Goal: Contribute content: Add original content to the website for others to see

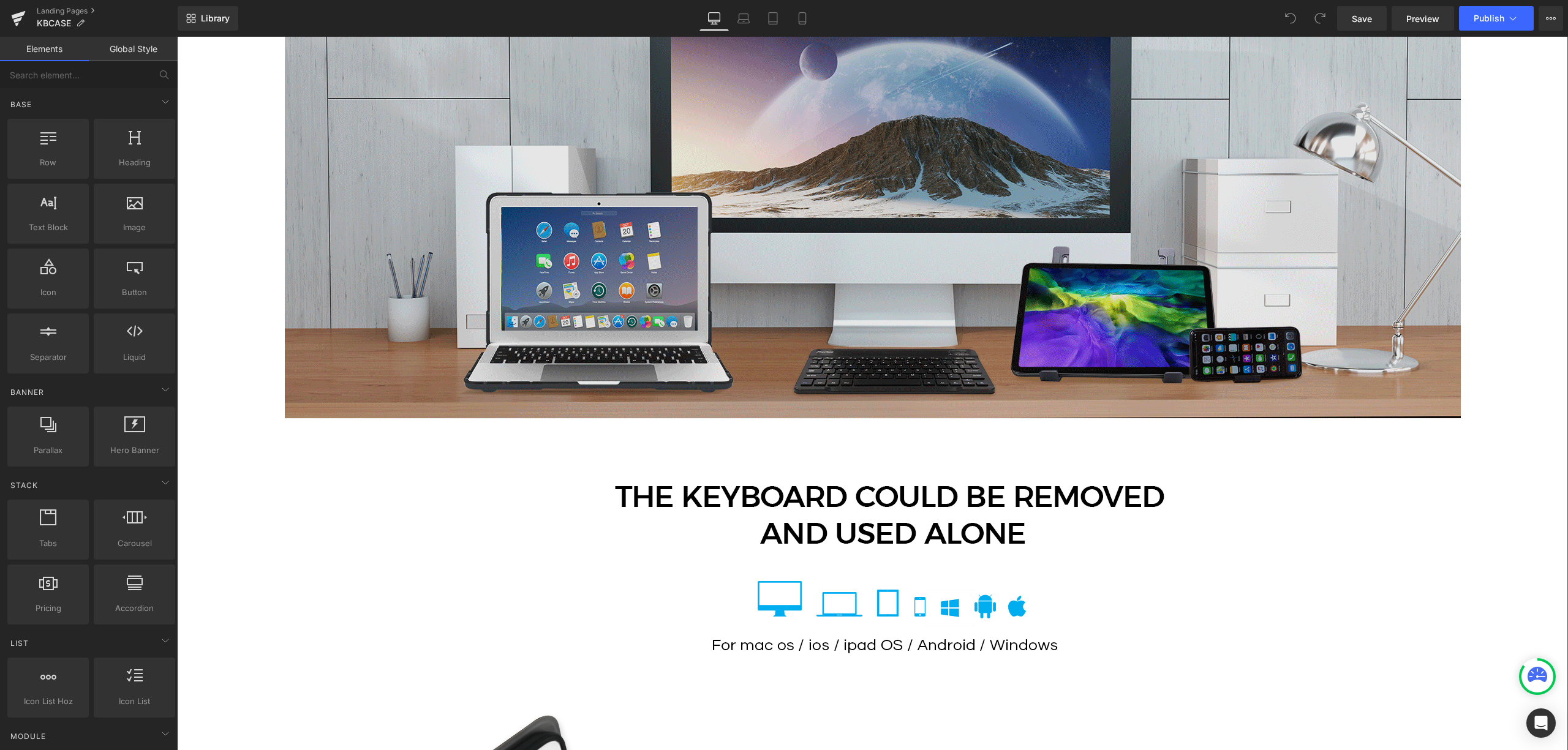
click at [810, 156] on img at bounding box center [873, 160] width 1176 height 516
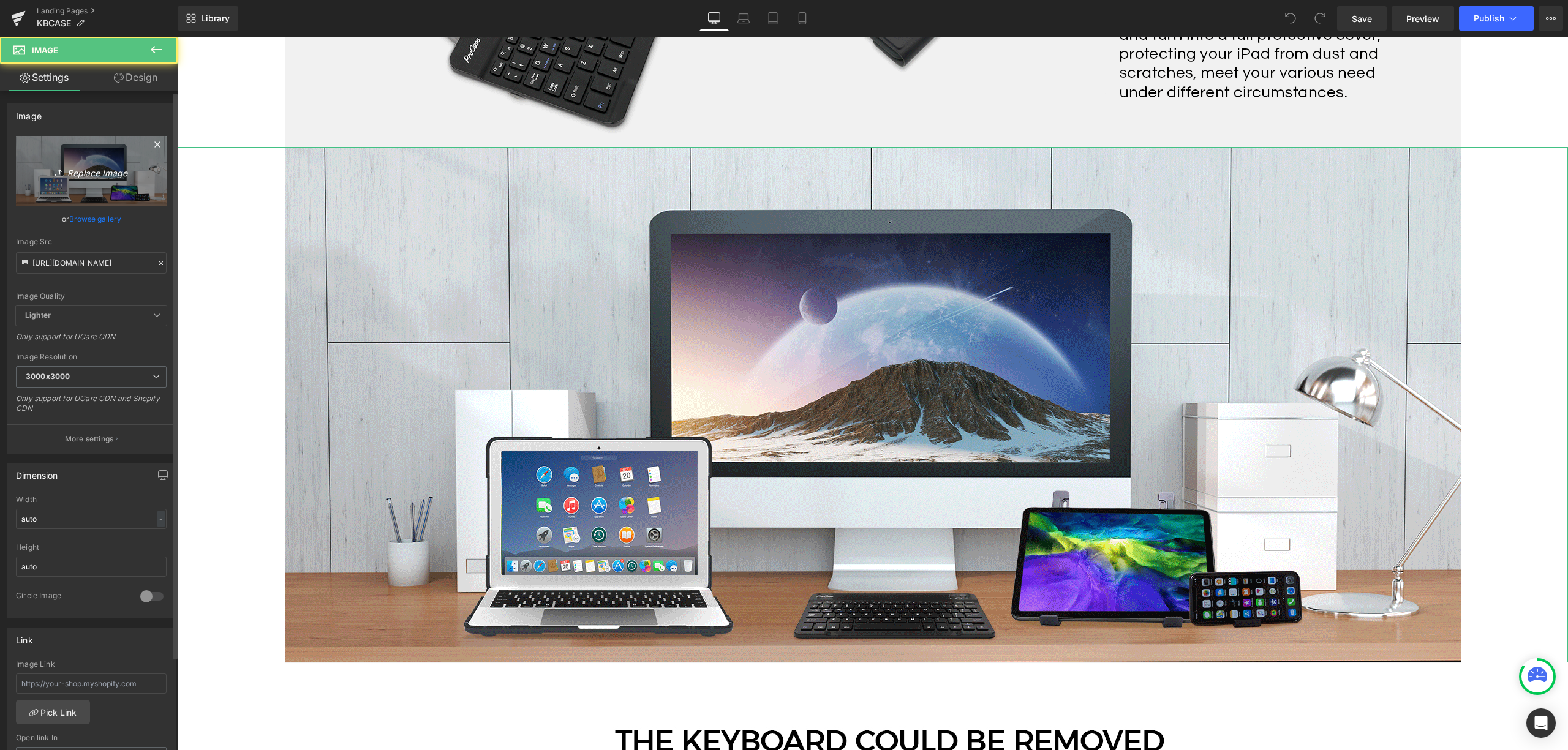
scroll to position [1960, 0]
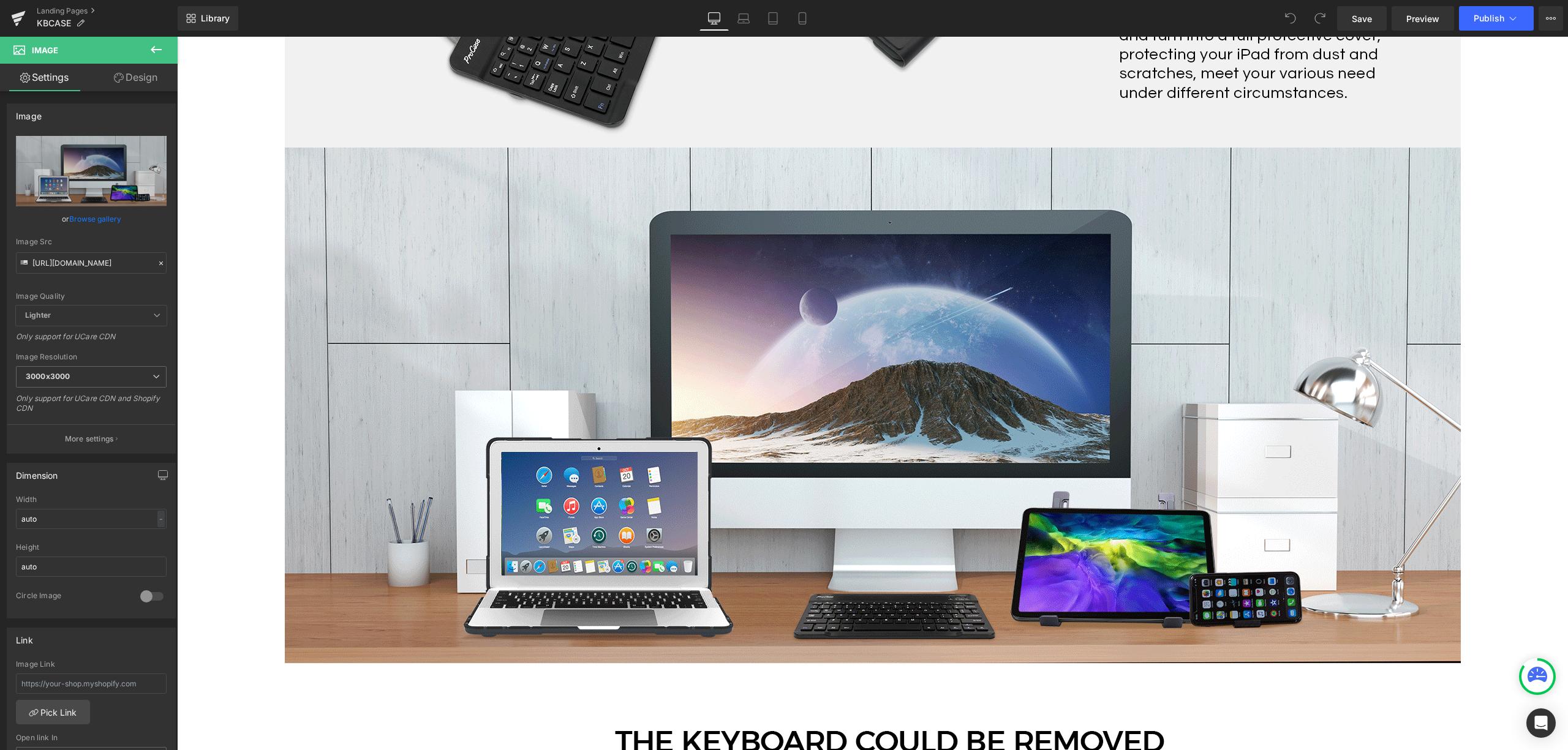
click at [157, 39] on button at bounding box center [156, 50] width 43 height 27
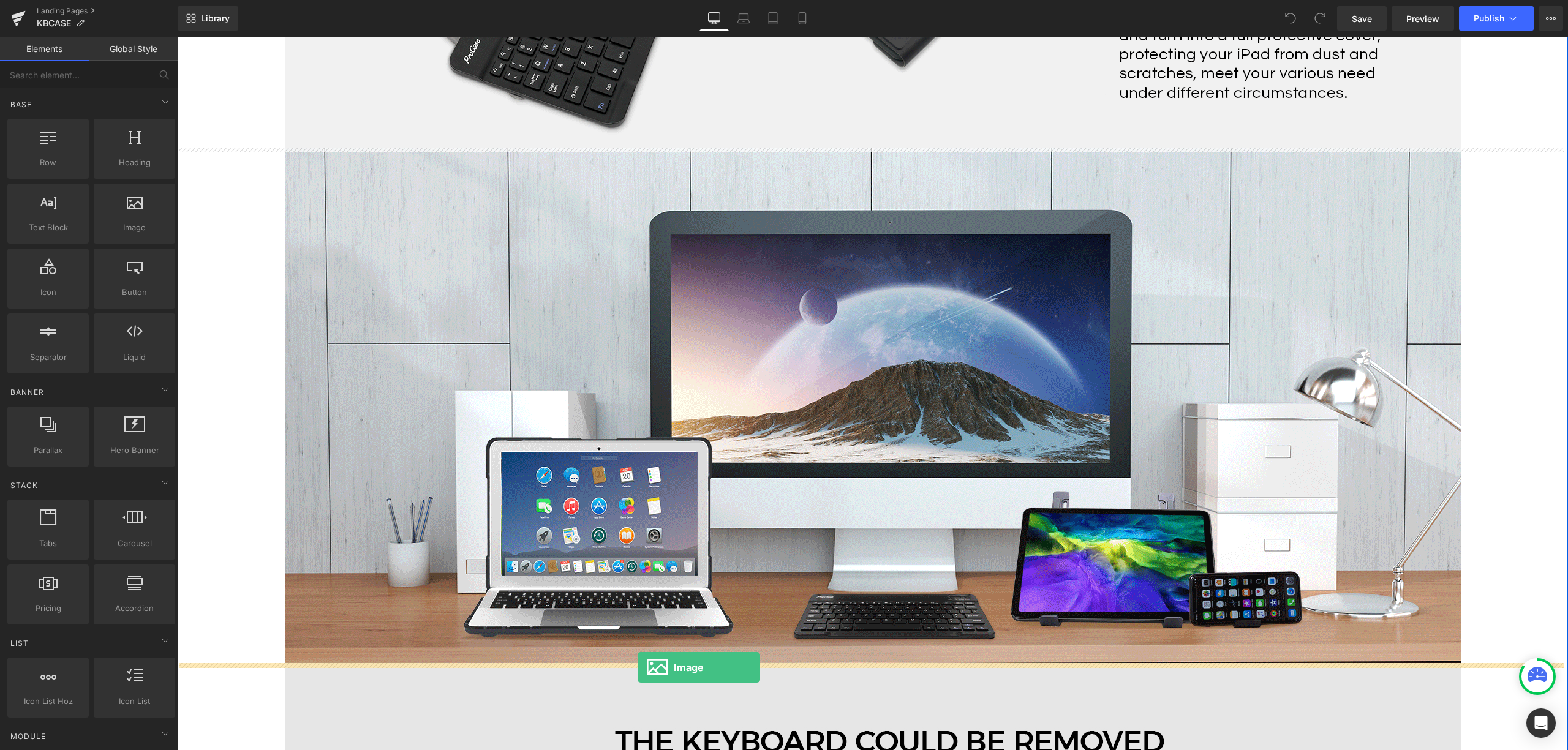
drag, startPoint x: 348, startPoint y: 306, endPoint x: 638, endPoint y: 667, distance: 463.1
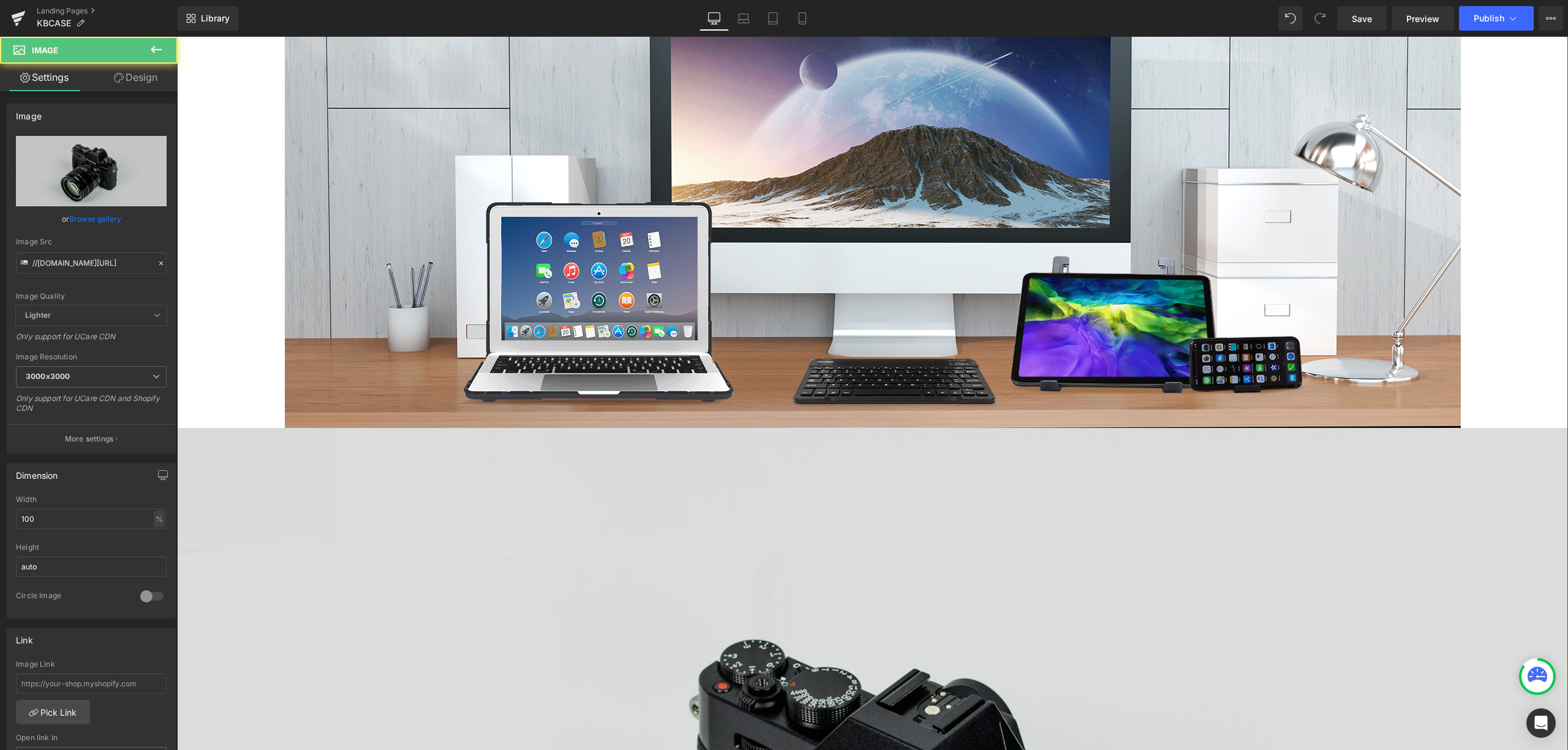
scroll to position [2204, 0]
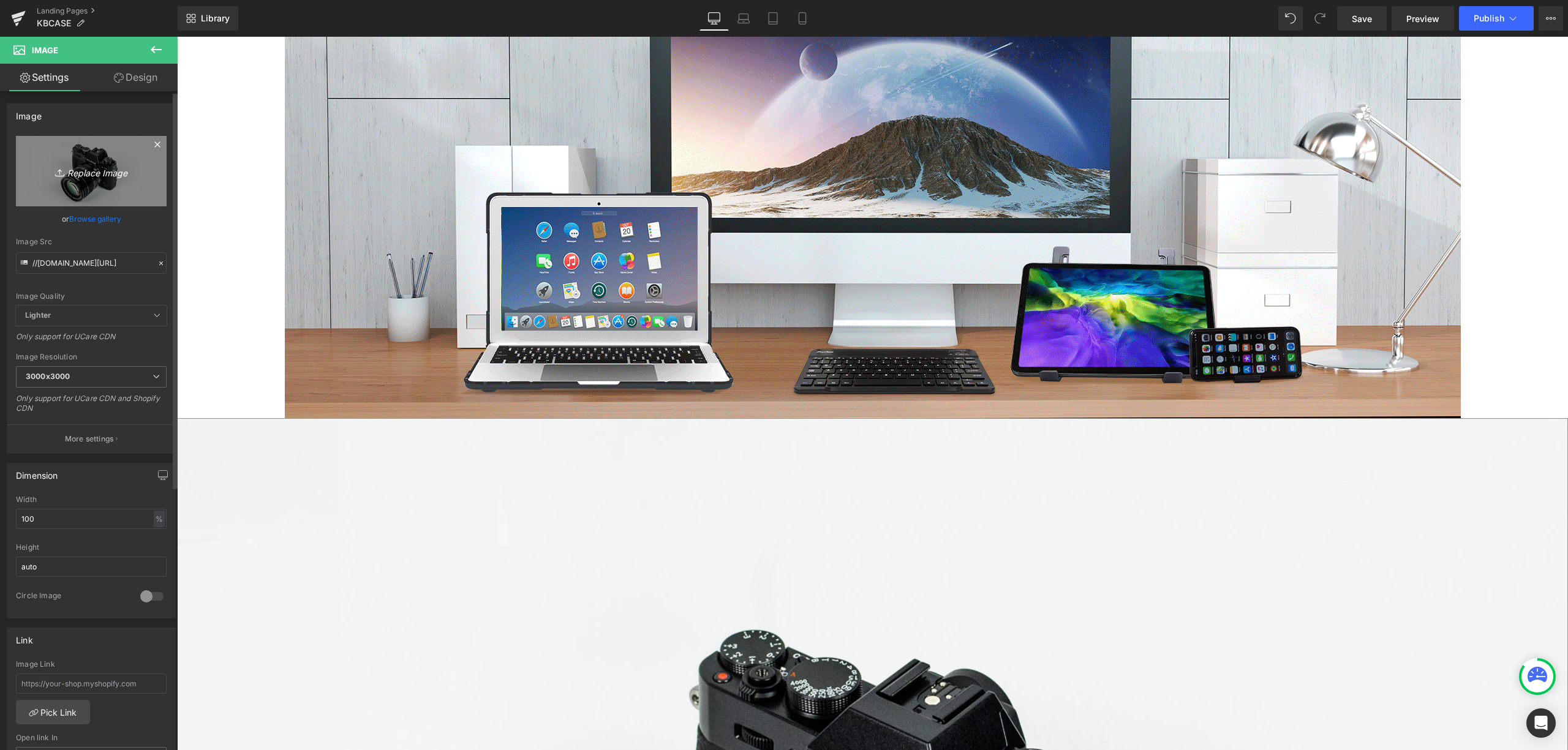
click at [75, 167] on icon "Replace Image" at bounding box center [91, 171] width 98 height 15
type input "C:\fakepath\KB case pages.jpg"
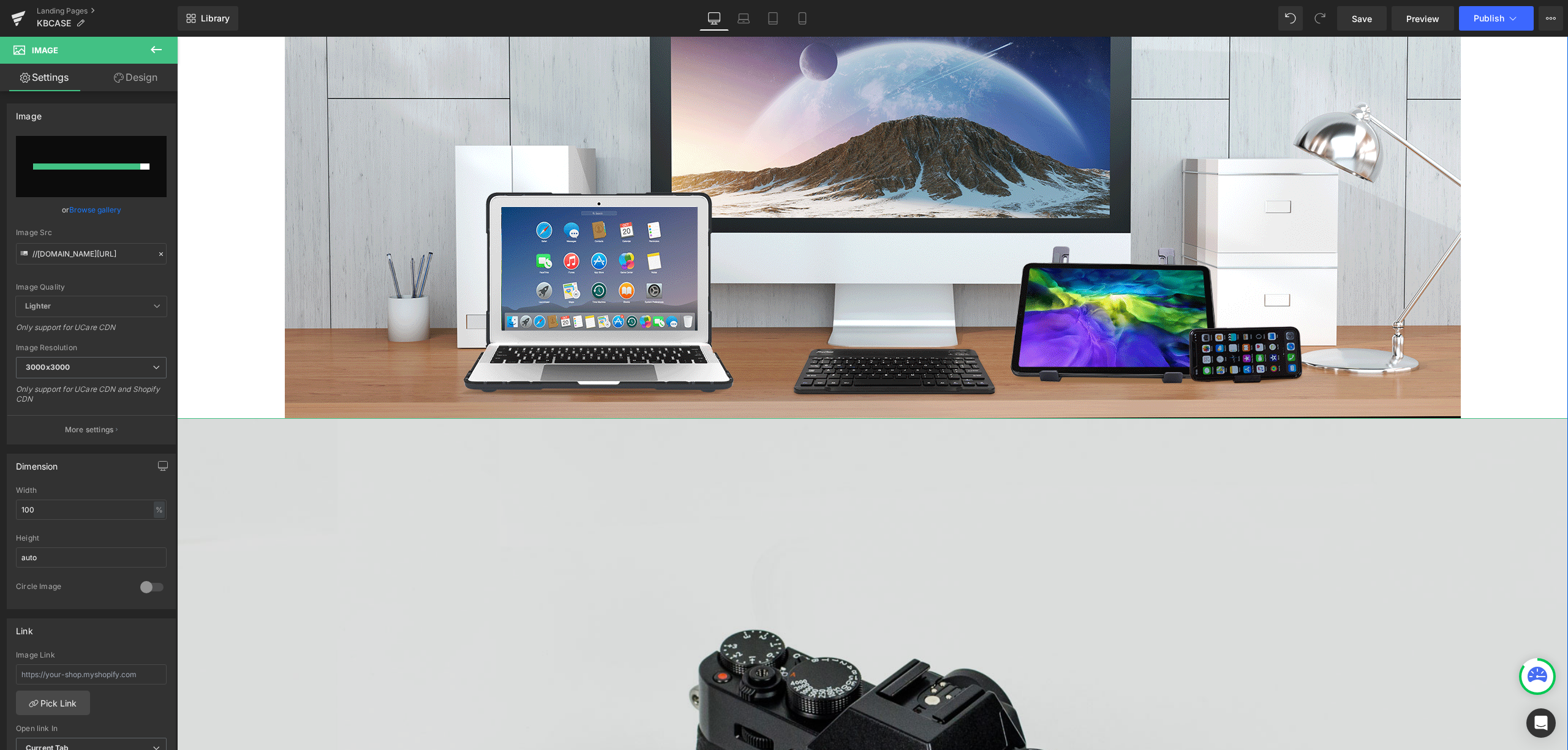
type input "[URL][DOMAIN_NAME]"
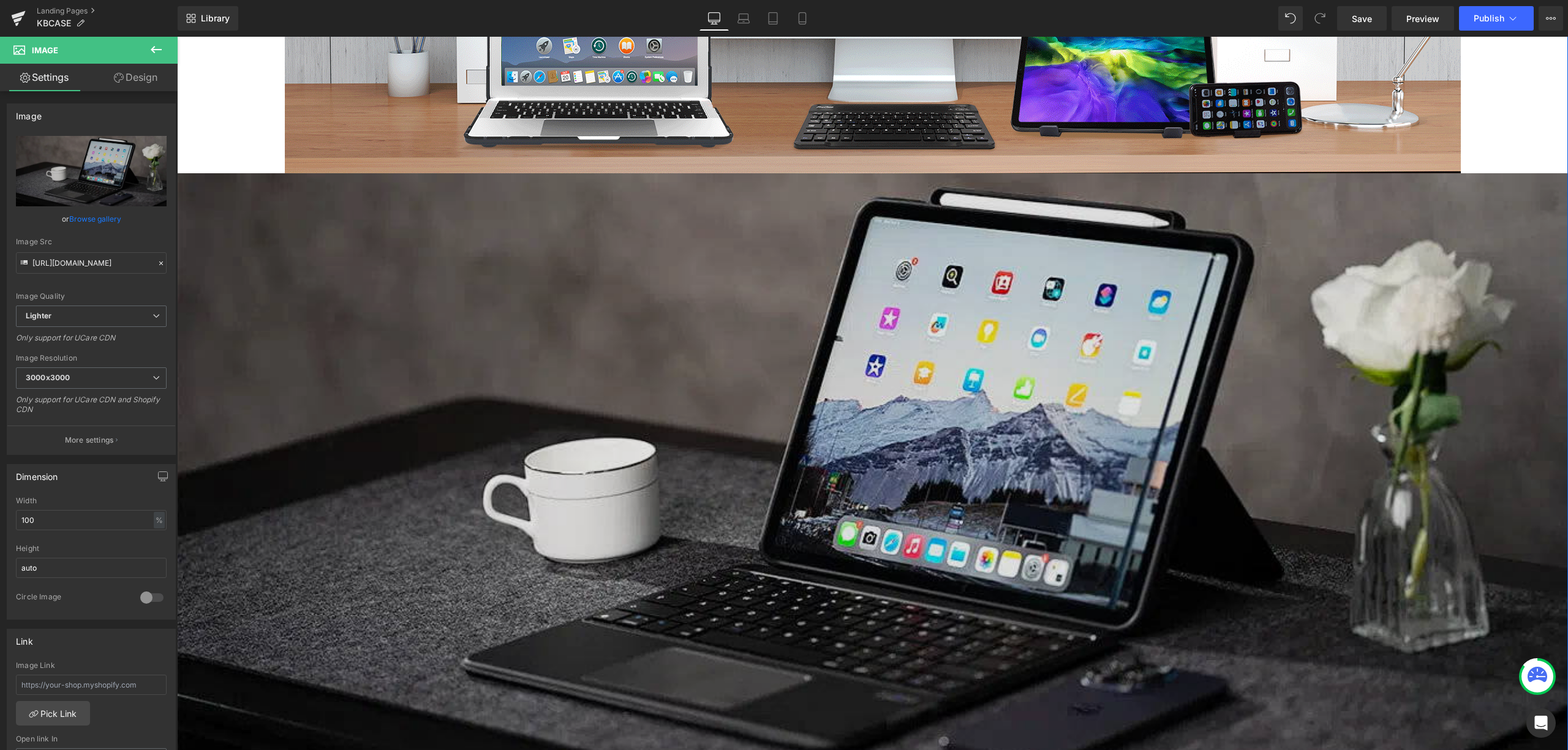
scroll to position [2694, 0]
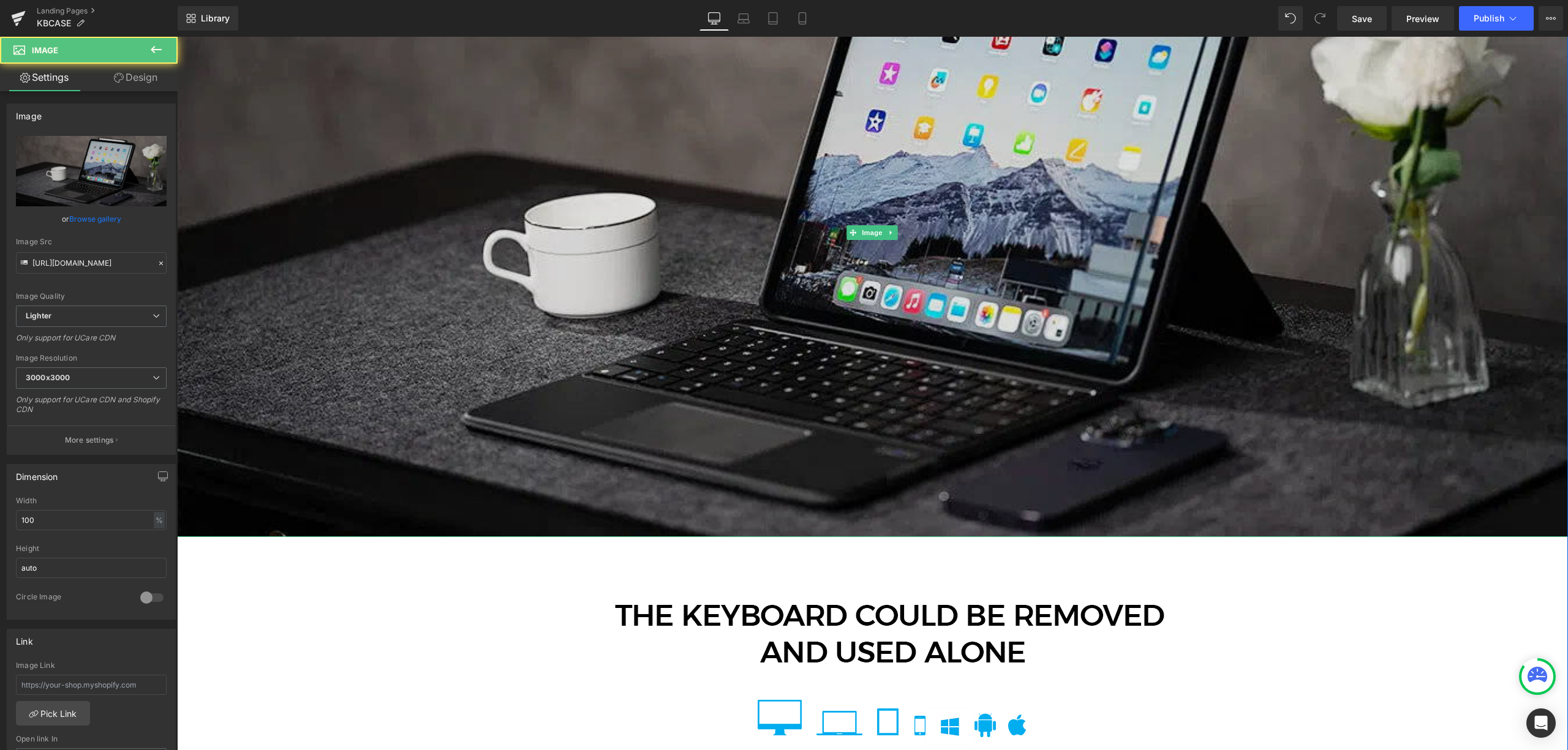
click at [476, 333] on img at bounding box center [872, 232] width 1391 height 609
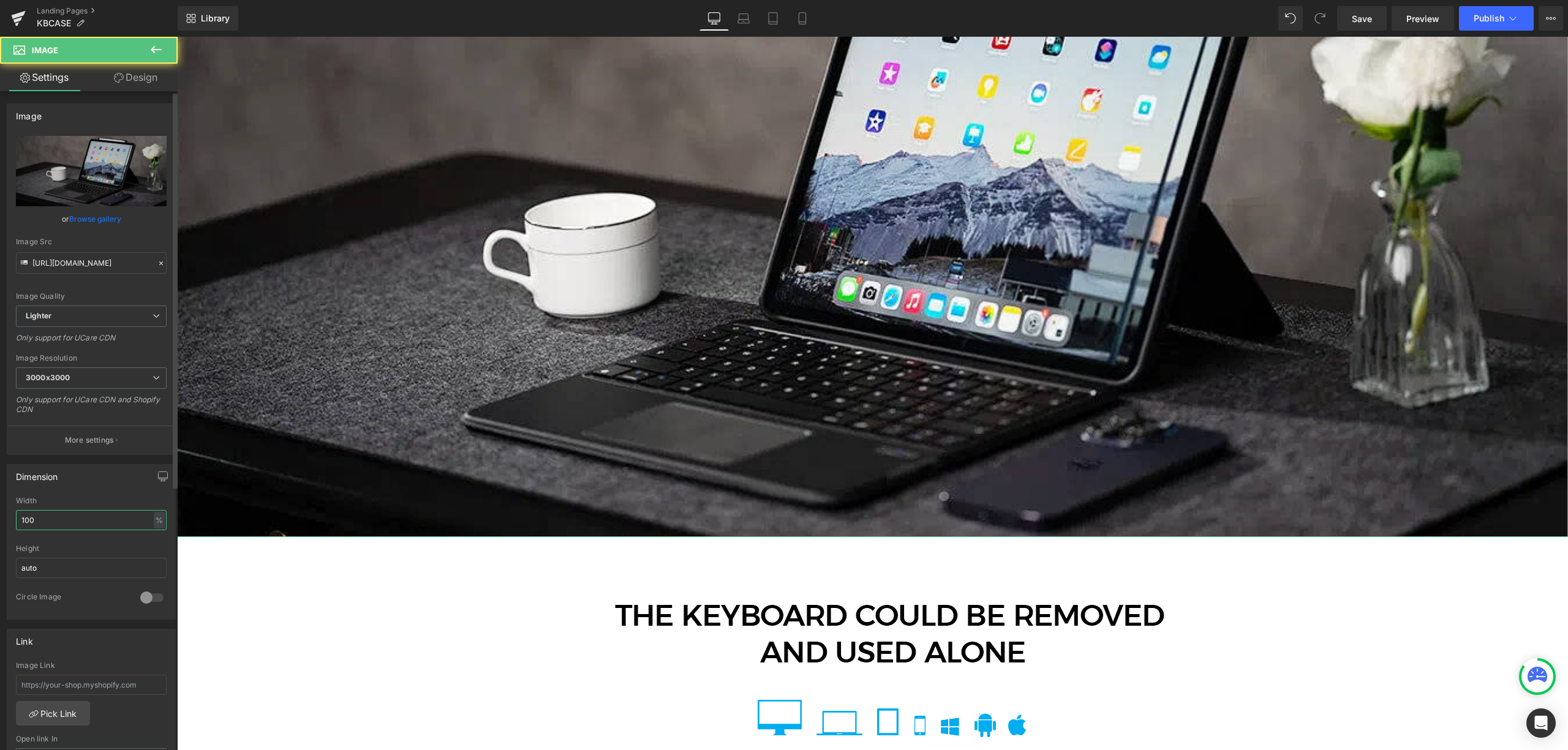
click at [119, 514] on input "100" at bounding box center [91, 520] width 151 height 21
click at [16, 530] on input "100" at bounding box center [91, 520] width 151 height 21
drag, startPoint x: 45, startPoint y: 523, endPoint x: 7, endPoint y: 527, distance: 38.2
click at [7, 527] on div "100% Width 100 % % px auto Height auto 0 Circle Image" at bounding box center [91, 558] width 168 height 123
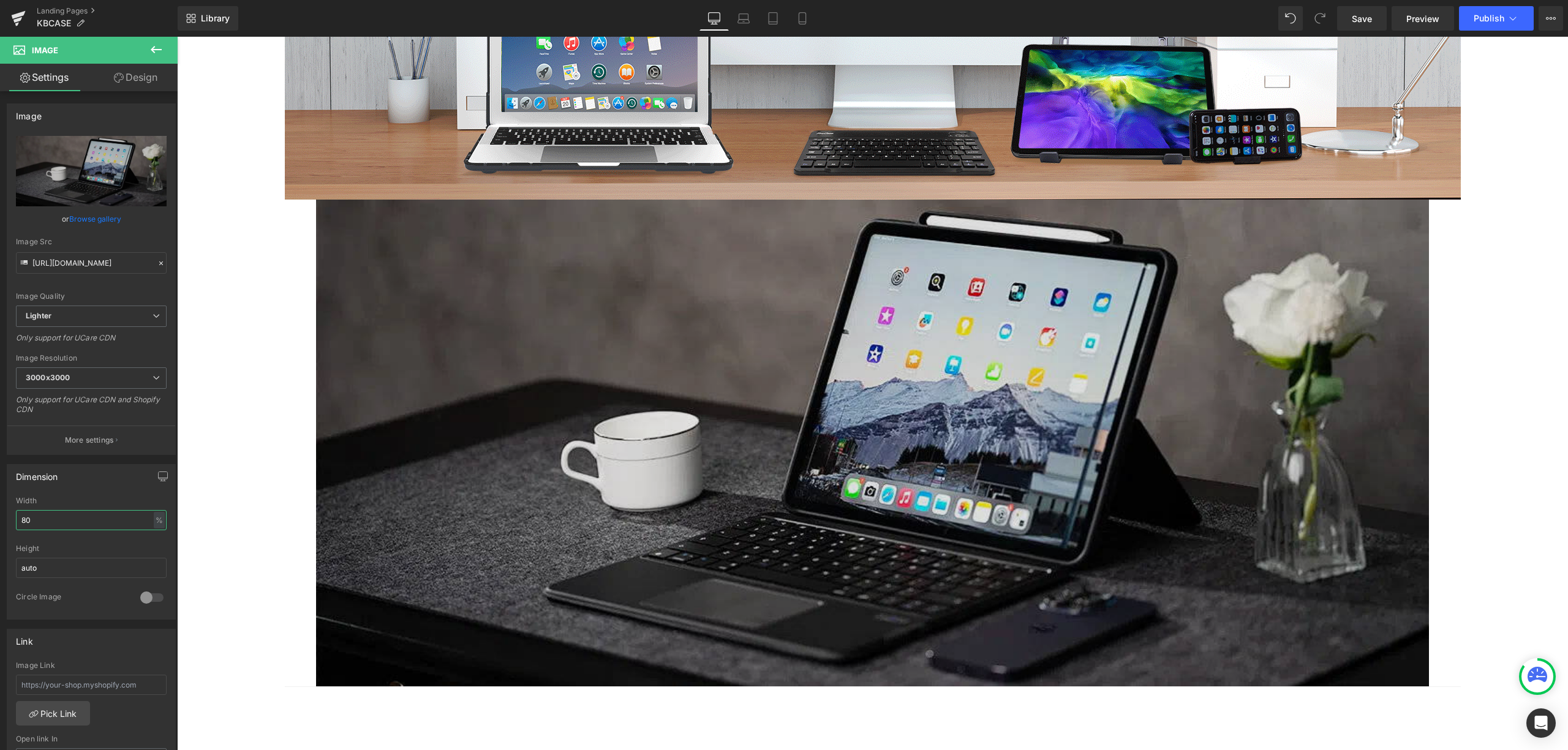
scroll to position [2450, 0]
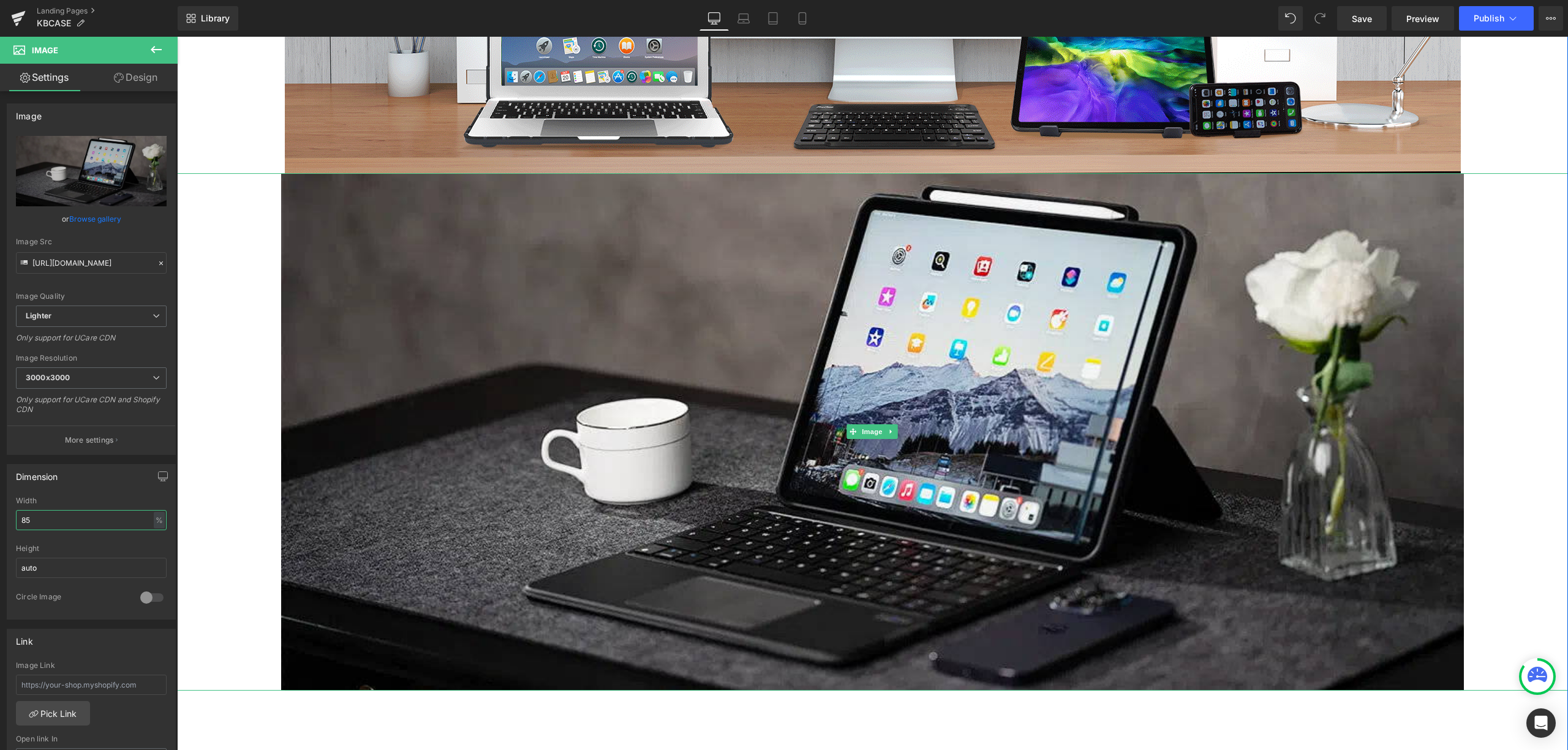
type input "85"
click at [1506, 197] on div at bounding box center [872, 432] width 1391 height 517
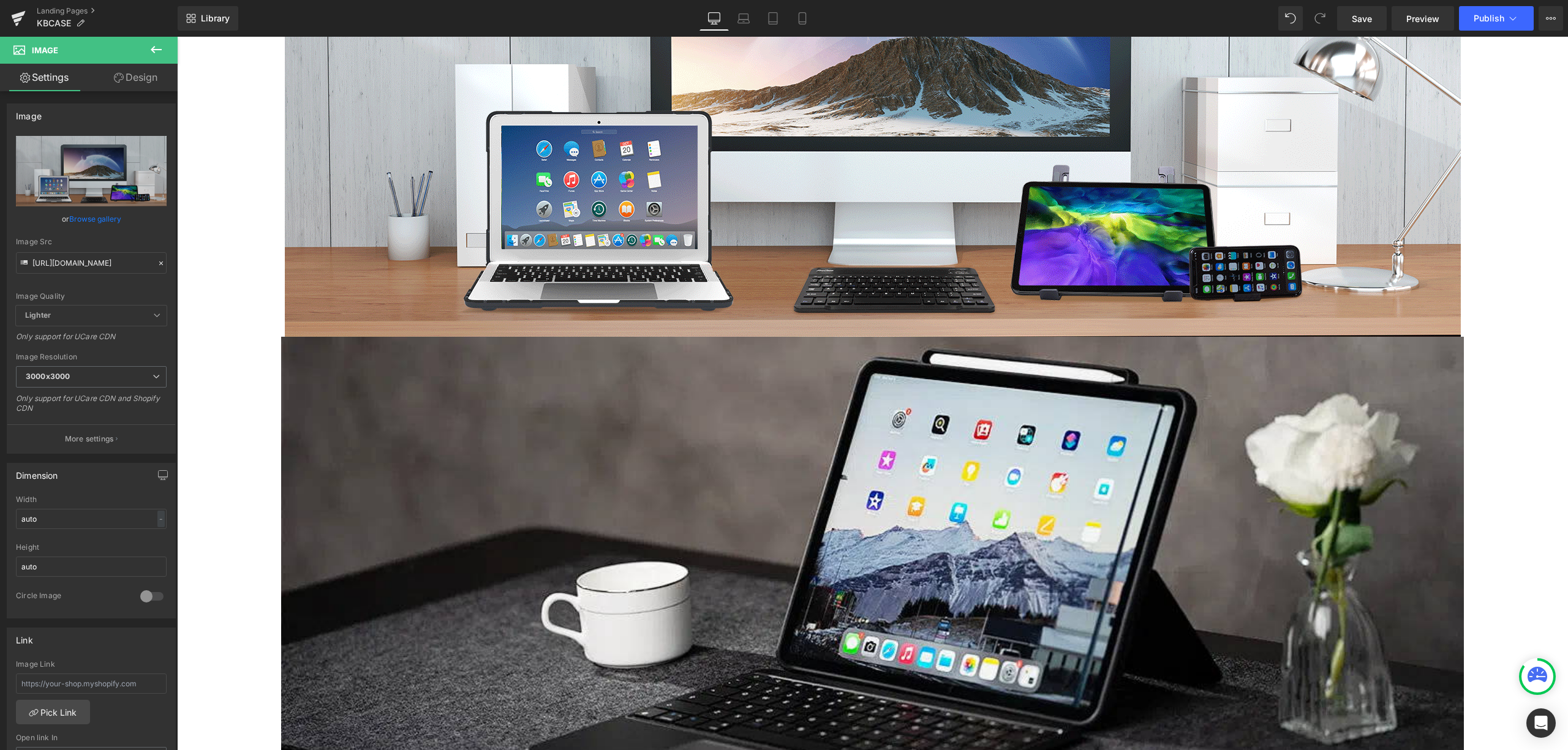
scroll to position [2041, 0]
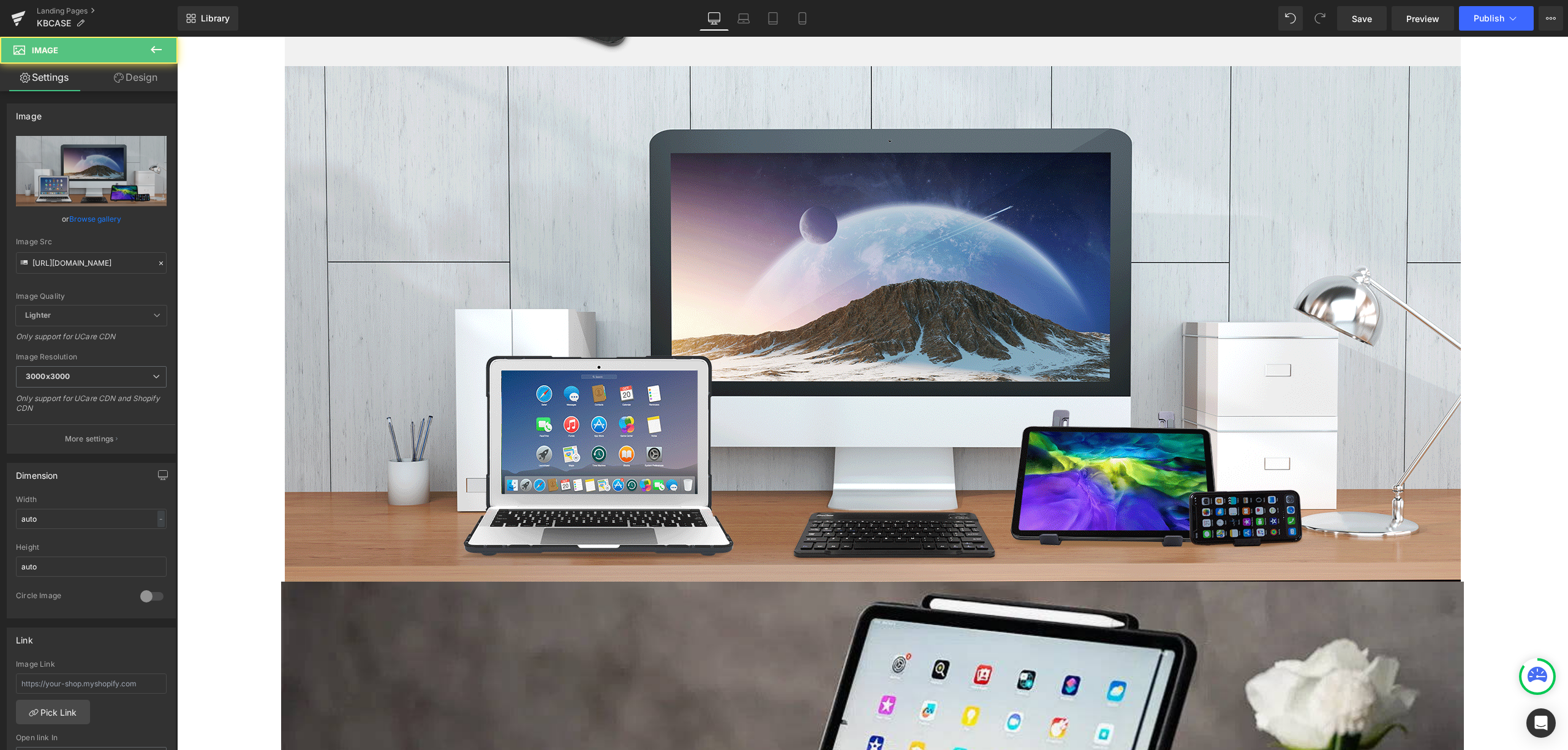
click at [1464, 393] on div at bounding box center [872, 324] width 1391 height 516
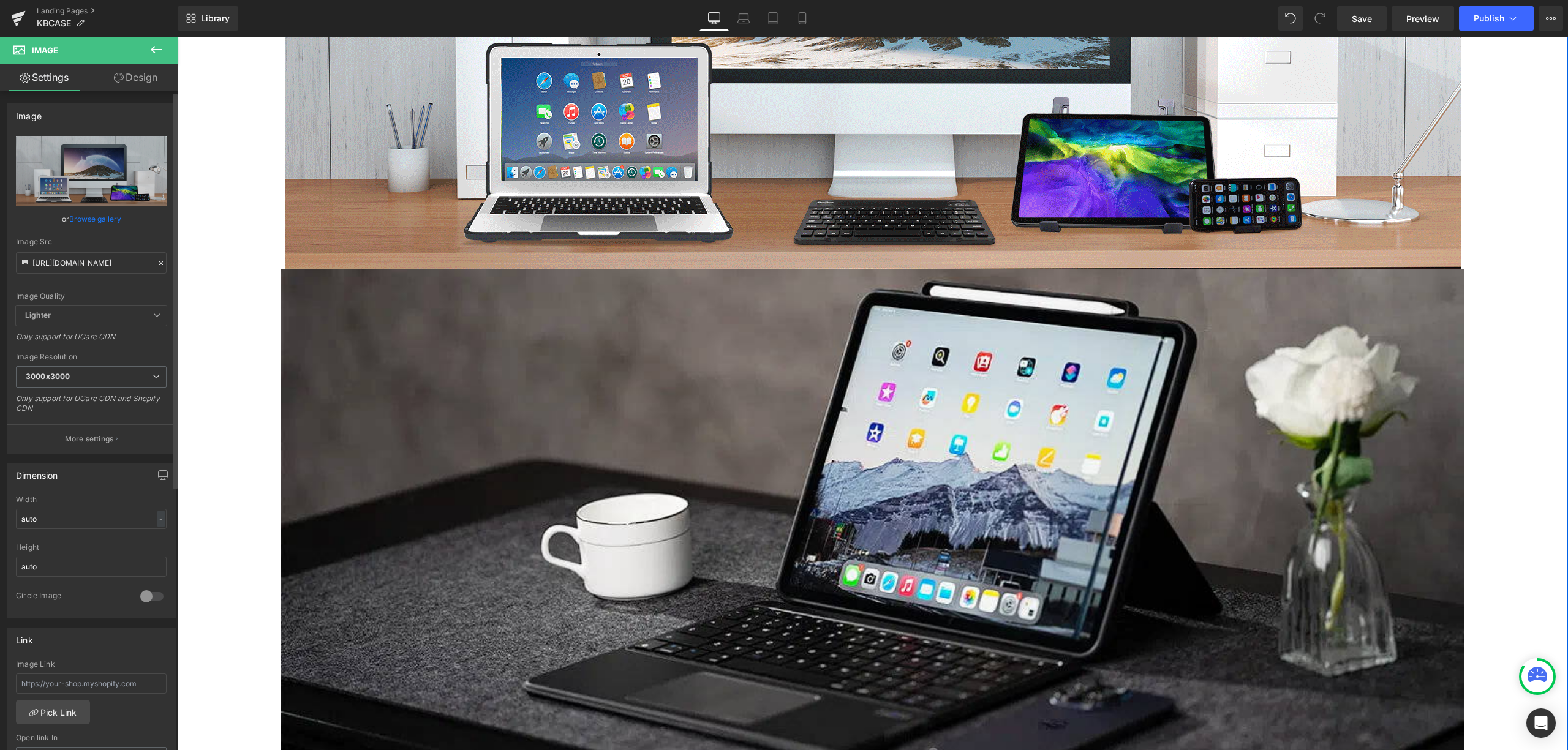
scroll to position [2368, 0]
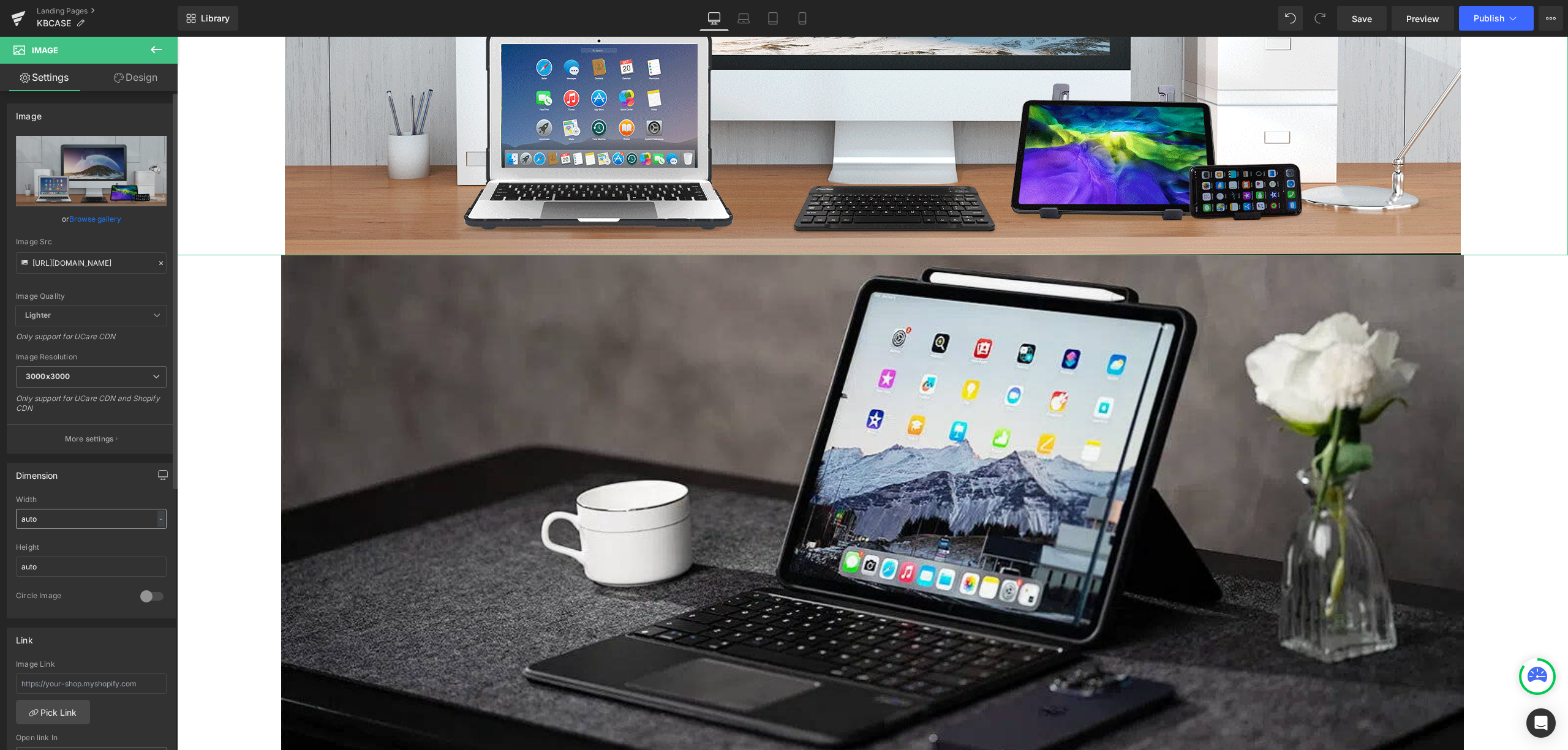
drag, startPoint x: 57, startPoint y: 510, endPoint x: 18, endPoint y: 519, distance: 40.0
click at [18, 519] on input "auto" at bounding box center [91, 519] width 151 height 21
type input "auto"
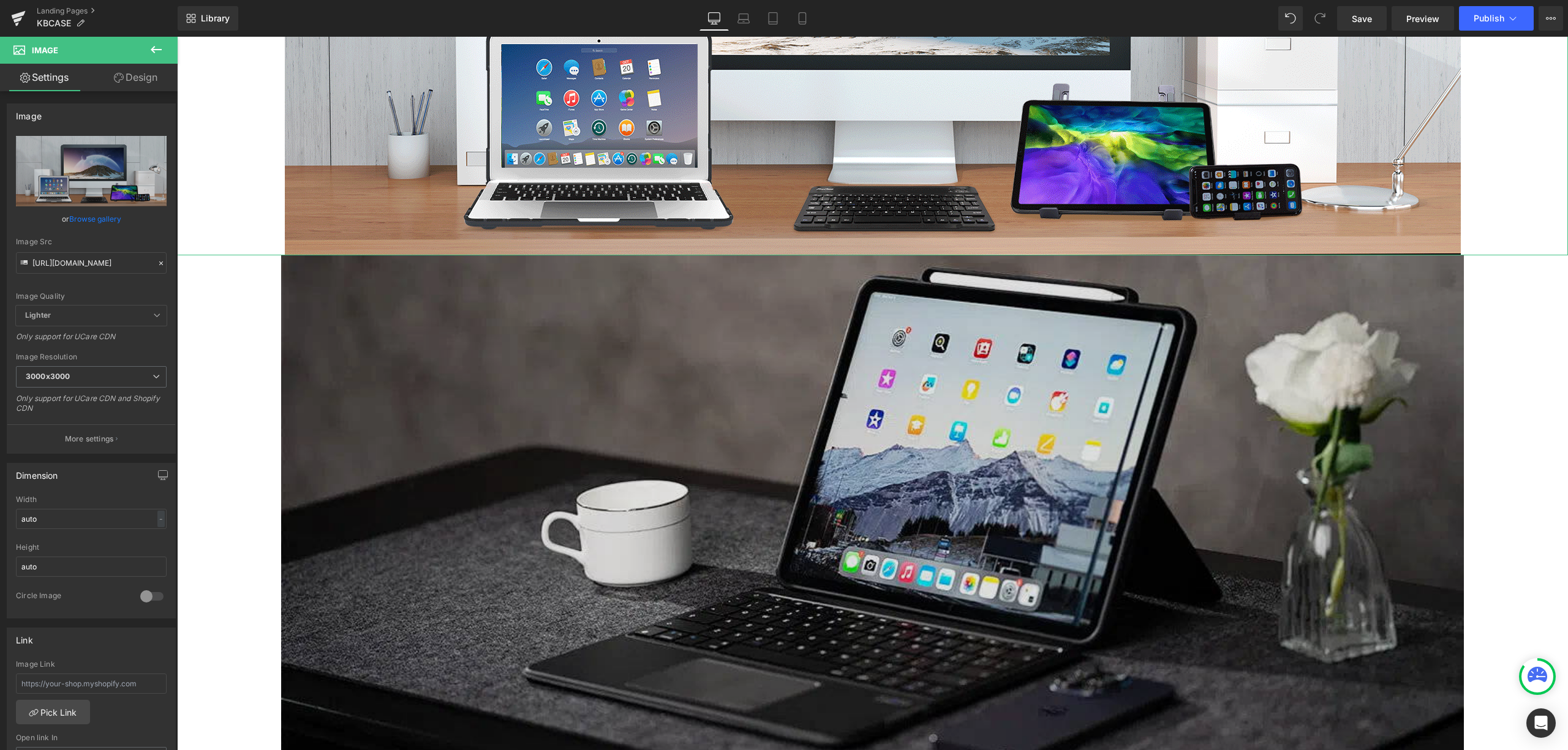
click at [316, 347] on img at bounding box center [872, 514] width 1182 height 517
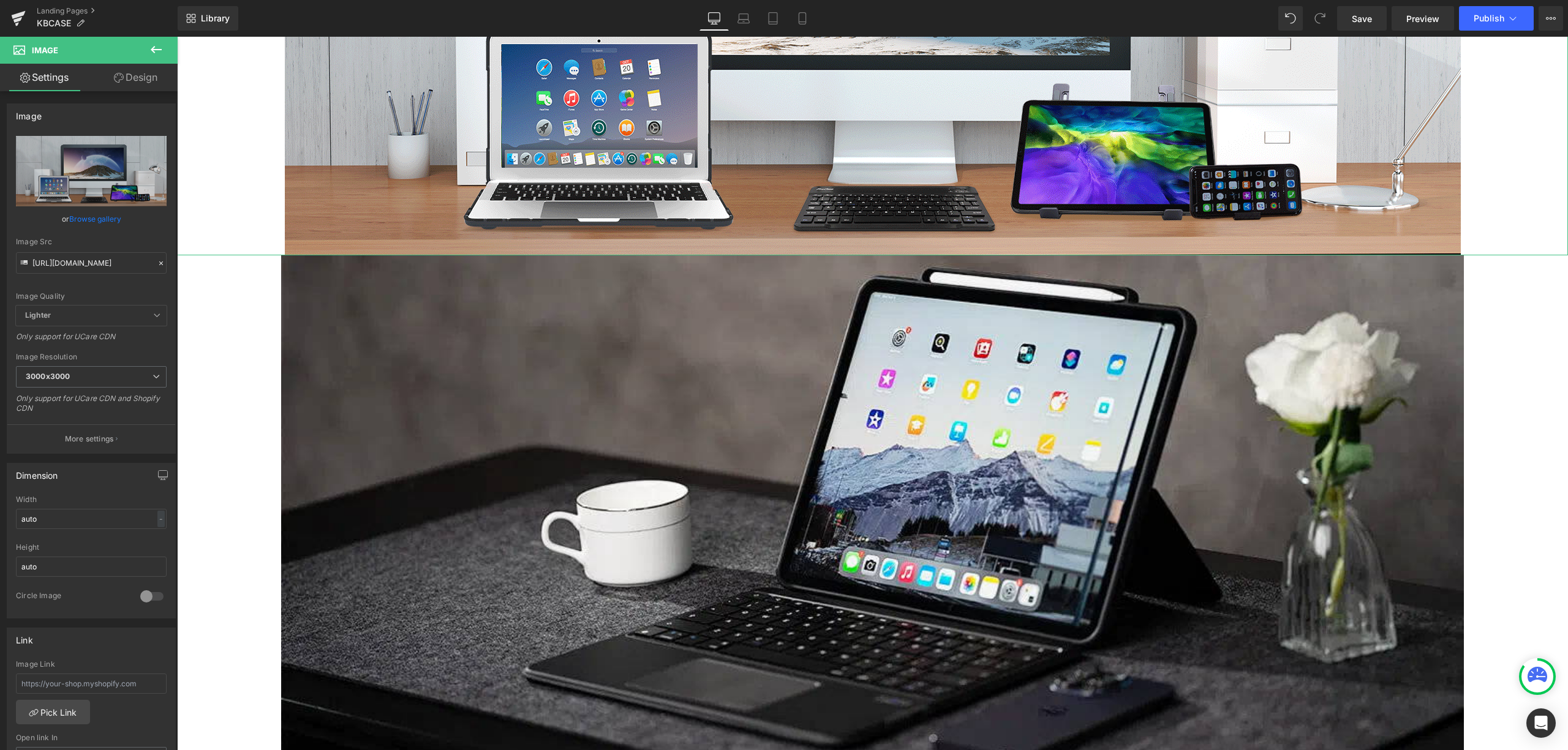
click at [136, 68] on link "Design" at bounding box center [135, 78] width 89 height 28
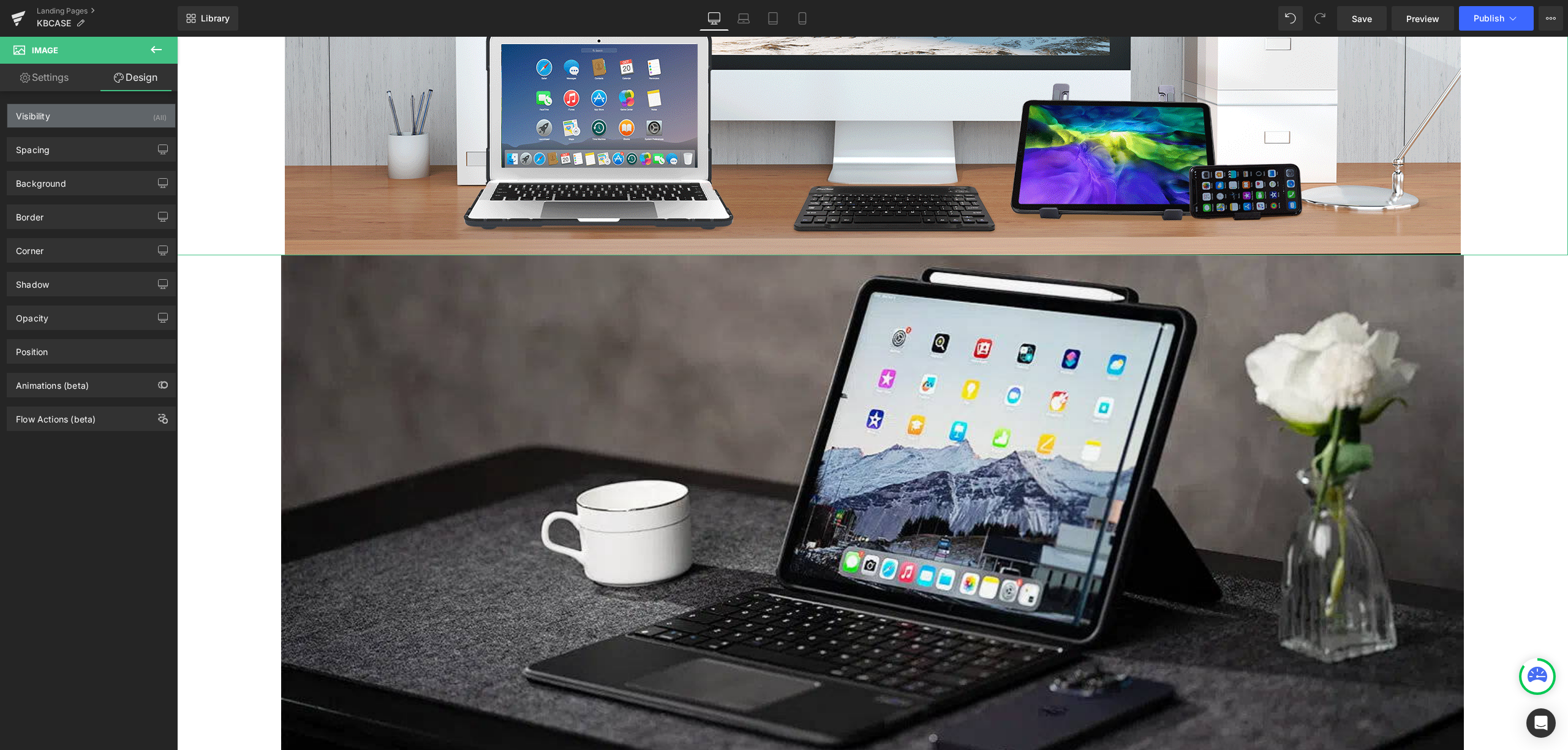
click at [115, 115] on div "Visibility (All)" at bounding box center [91, 116] width 168 height 24
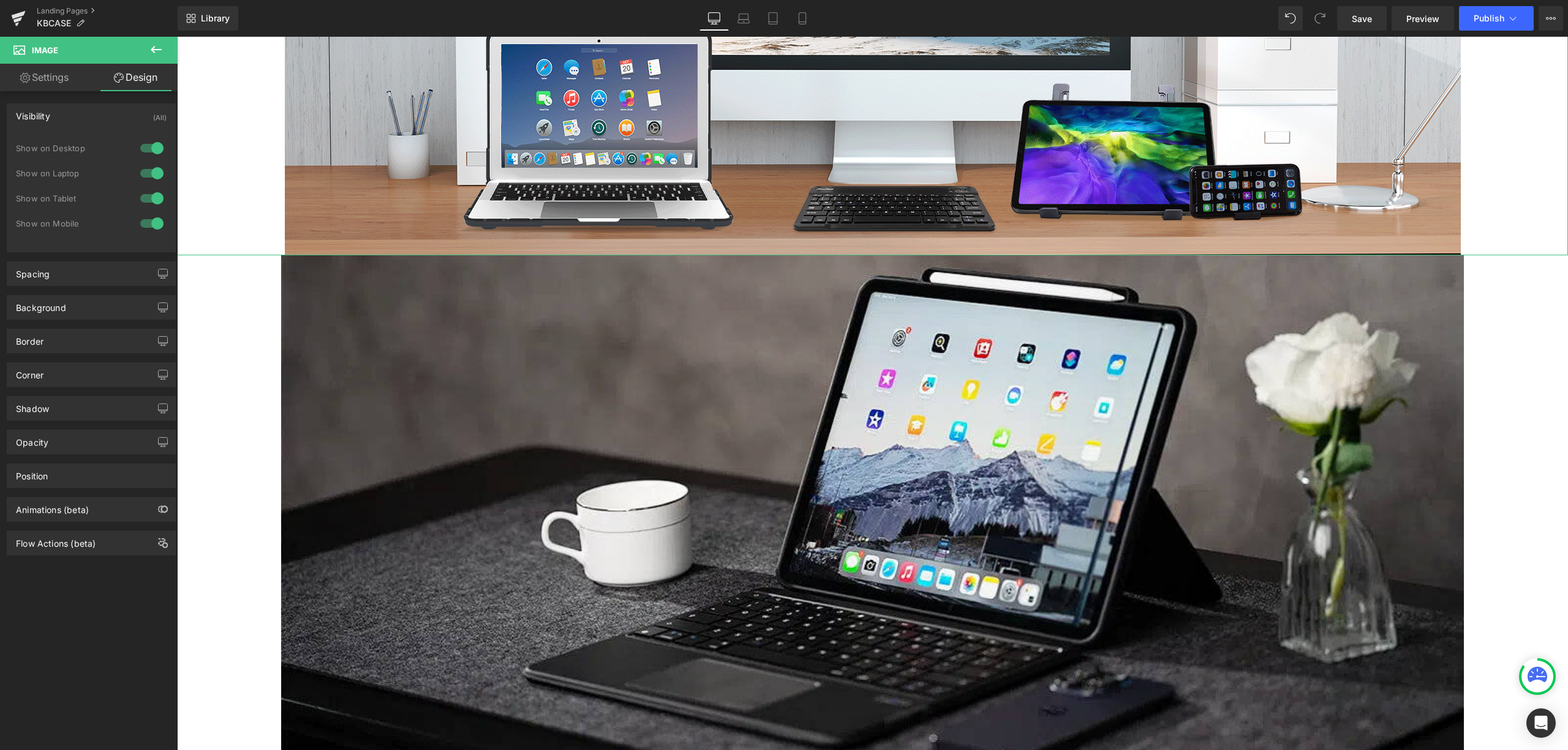
click at [115, 115] on div "Visibility (All)" at bounding box center [91, 116] width 168 height 24
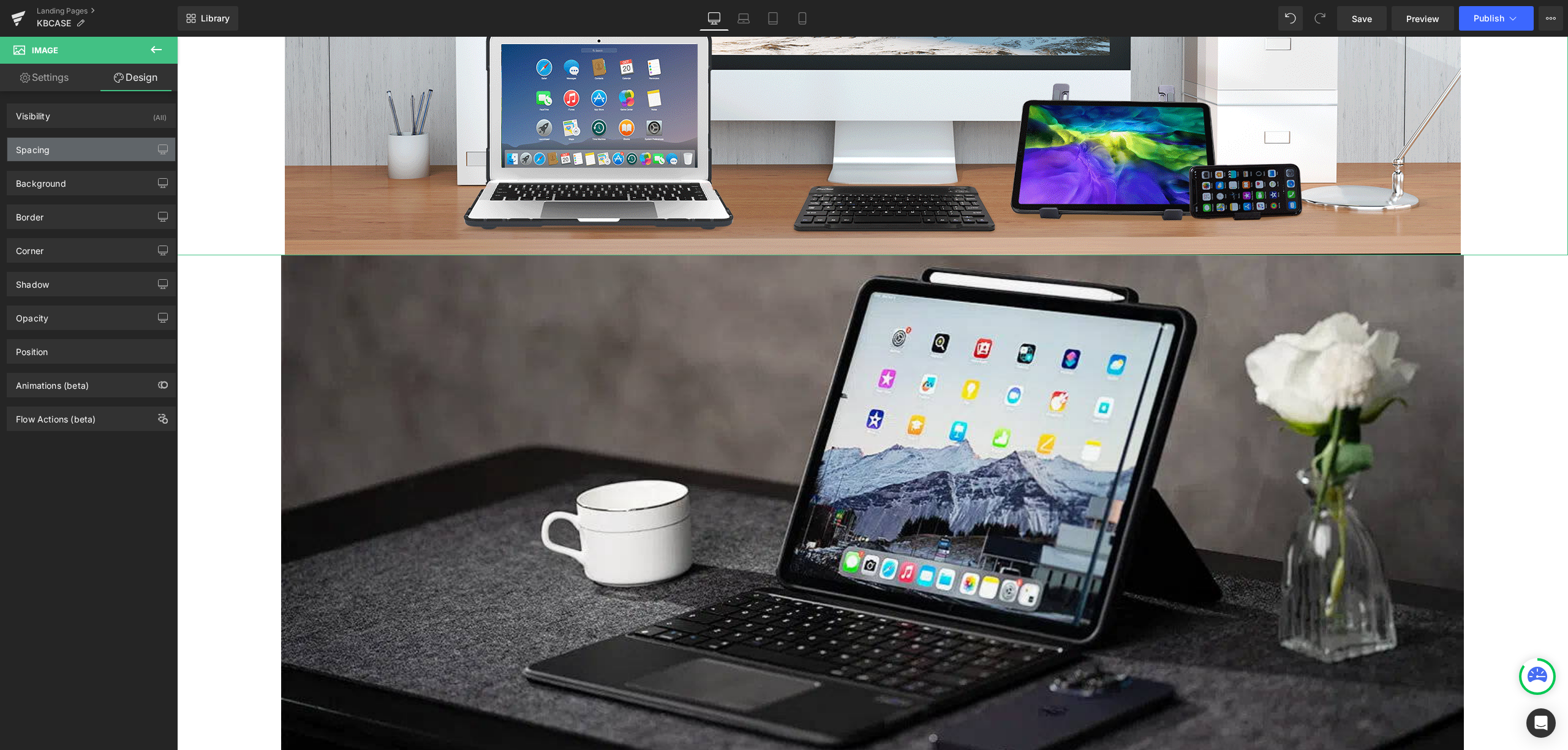
click at [107, 142] on div "Spacing" at bounding box center [91, 150] width 168 height 24
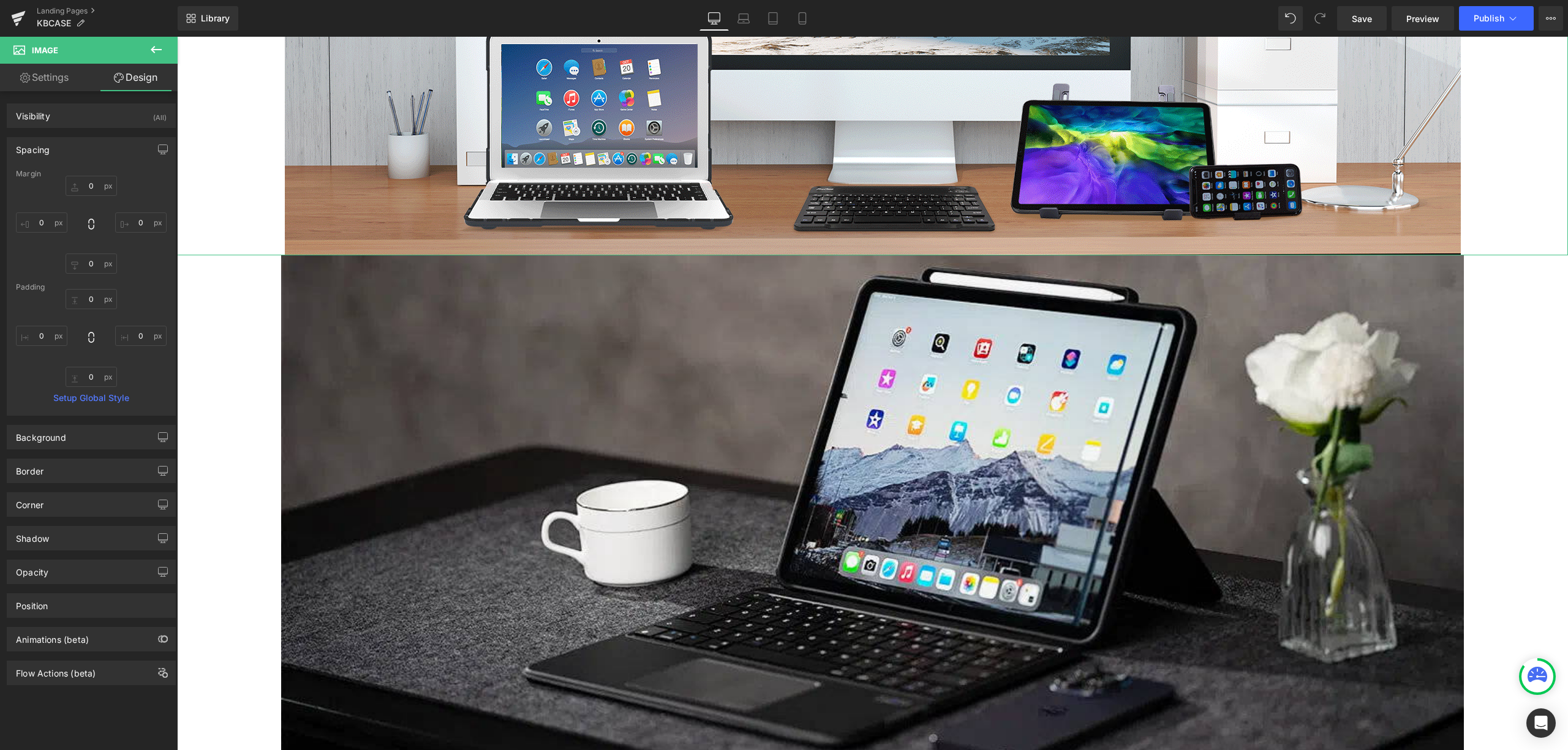
click at [106, 142] on div "Spacing" at bounding box center [91, 150] width 168 height 24
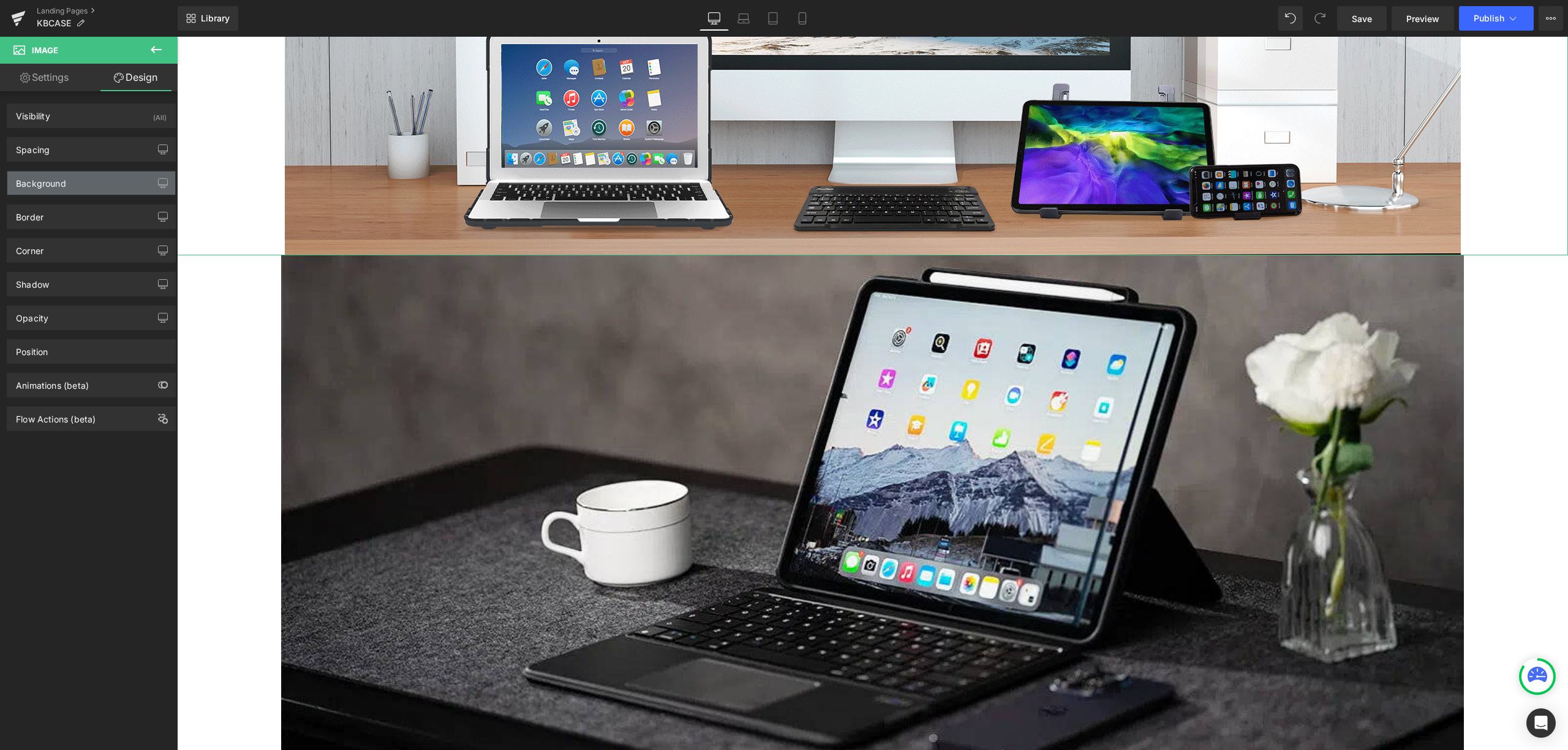
click at [101, 175] on div "Background" at bounding box center [91, 183] width 168 height 24
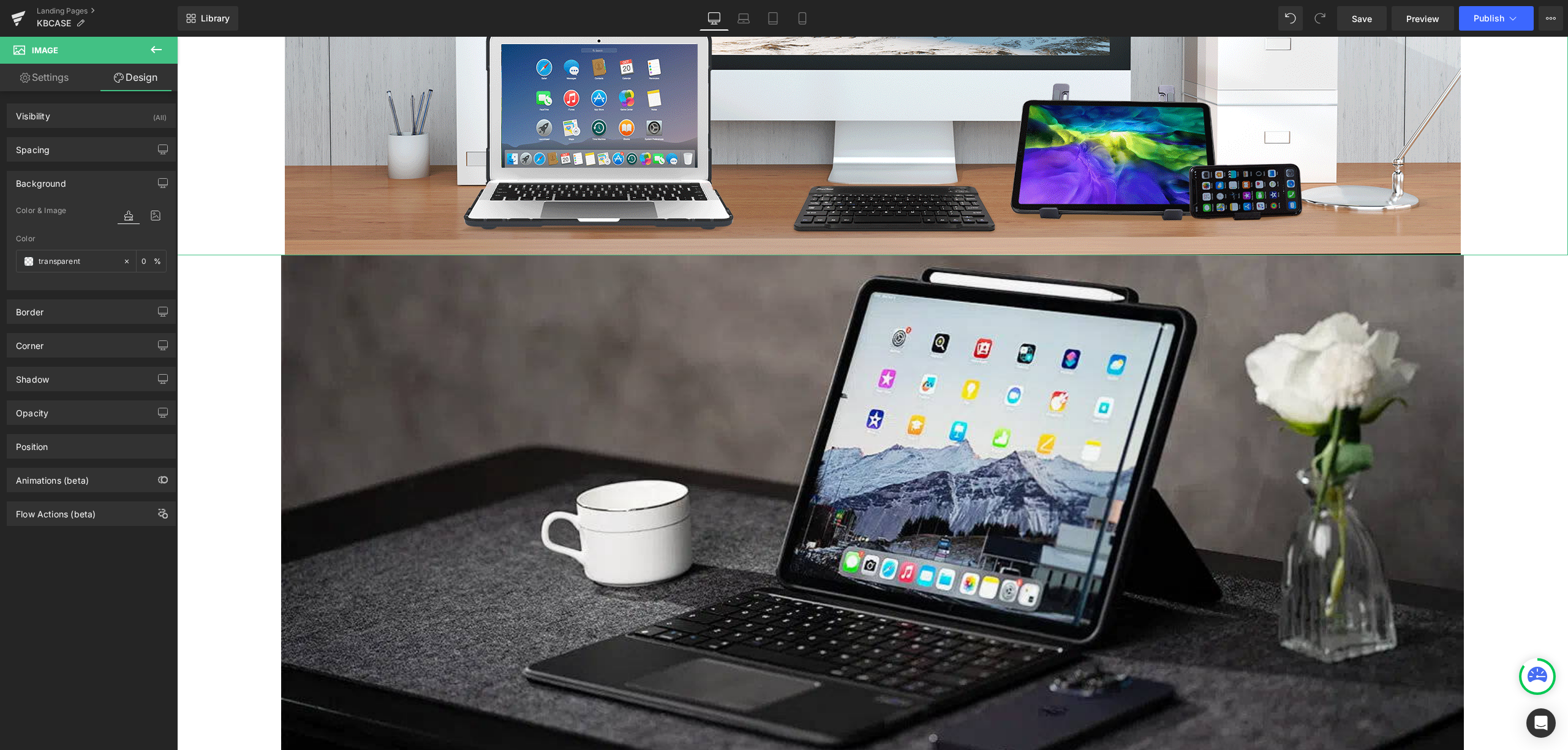
click at [101, 175] on div "Background" at bounding box center [91, 183] width 168 height 24
click at [107, 131] on div "Spacing [GEOGRAPHIC_DATA] 0px 0 0px 0 0px 0 0px 0 [GEOGRAPHIC_DATA] 0px 0 0px 0…" at bounding box center [91, 145] width 183 height 34
click at [47, 71] on link "Settings" at bounding box center [44, 78] width 89 height 28
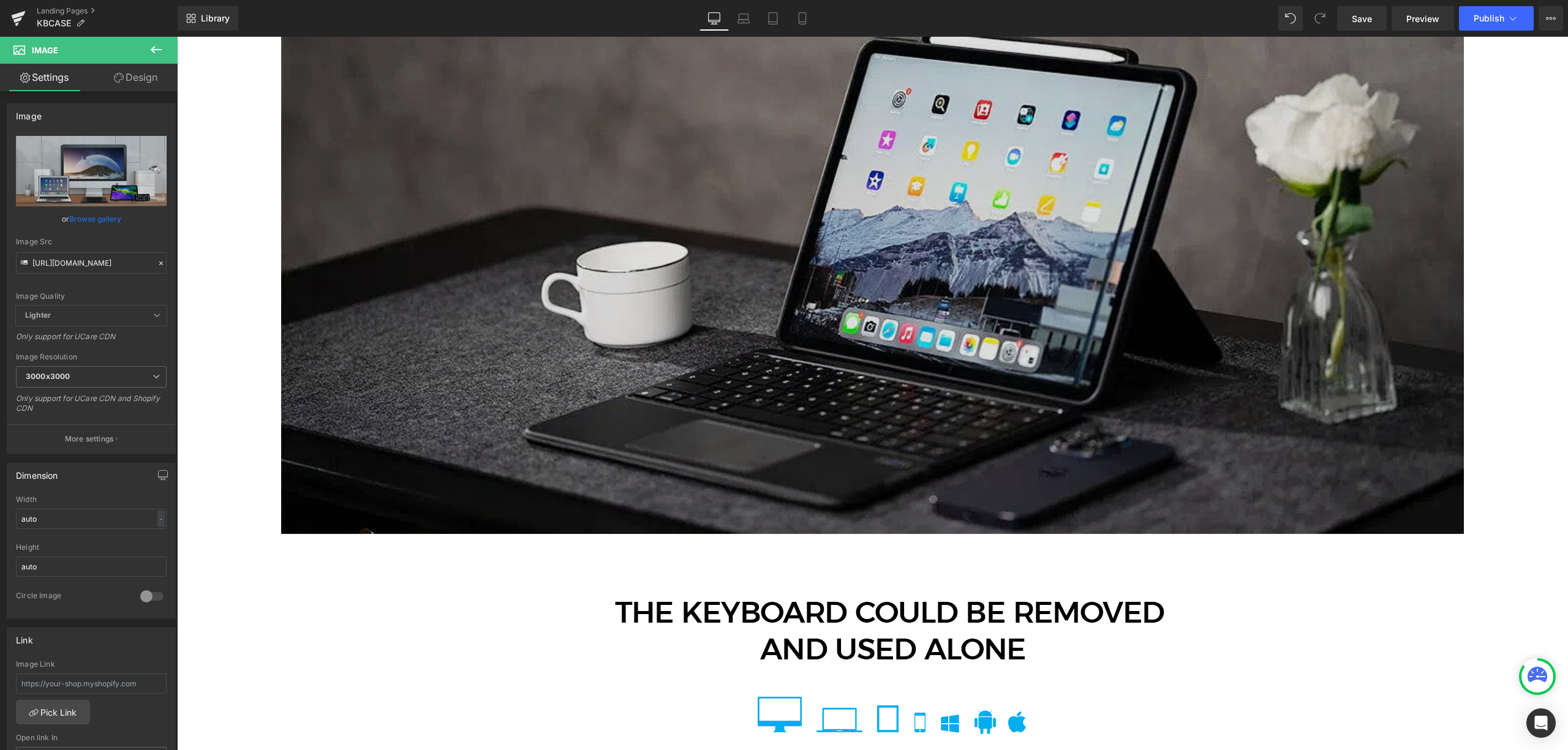
scroll to position [2776, 0]
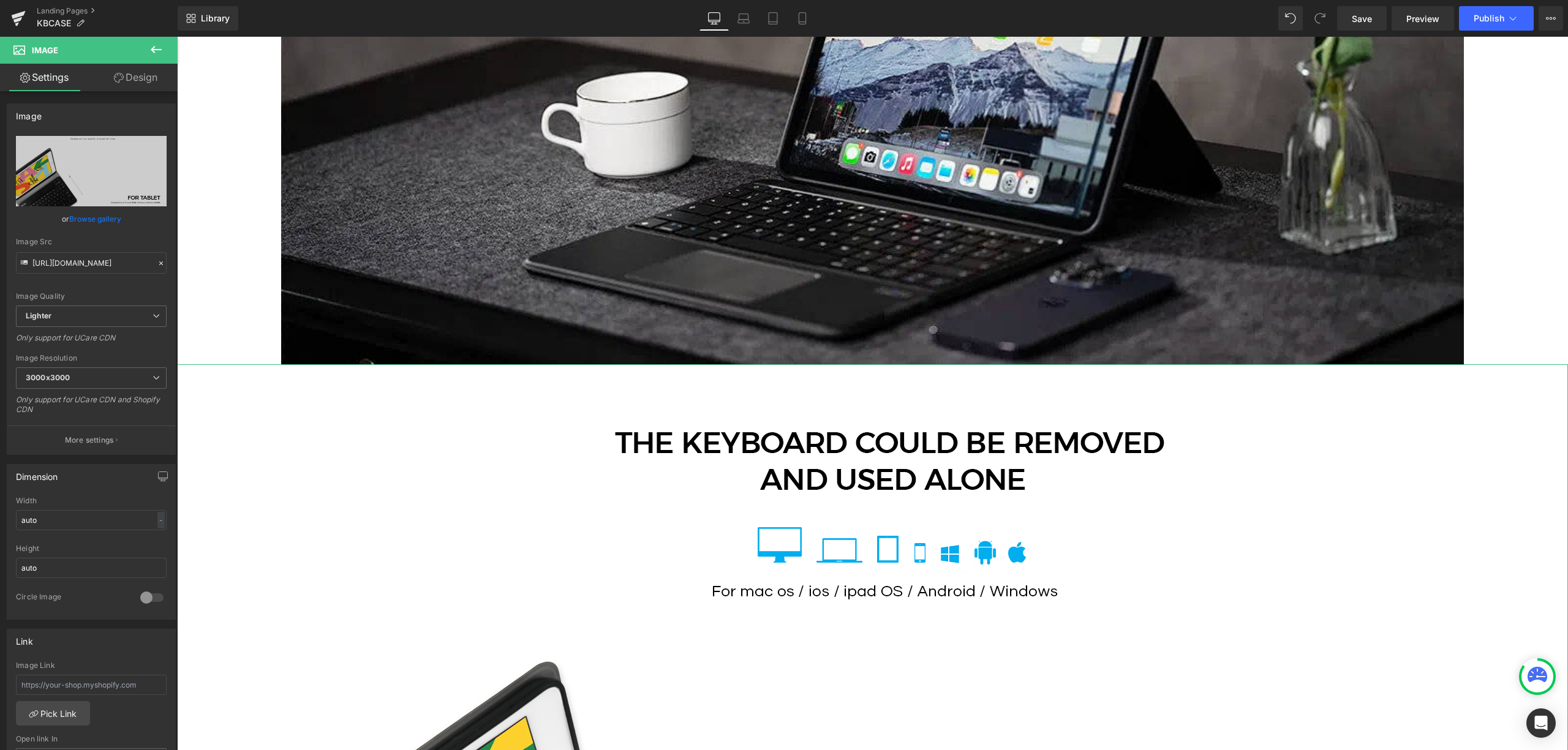
click at [121, 75] on icon at bounding box center [118, 77] width 10 height 10
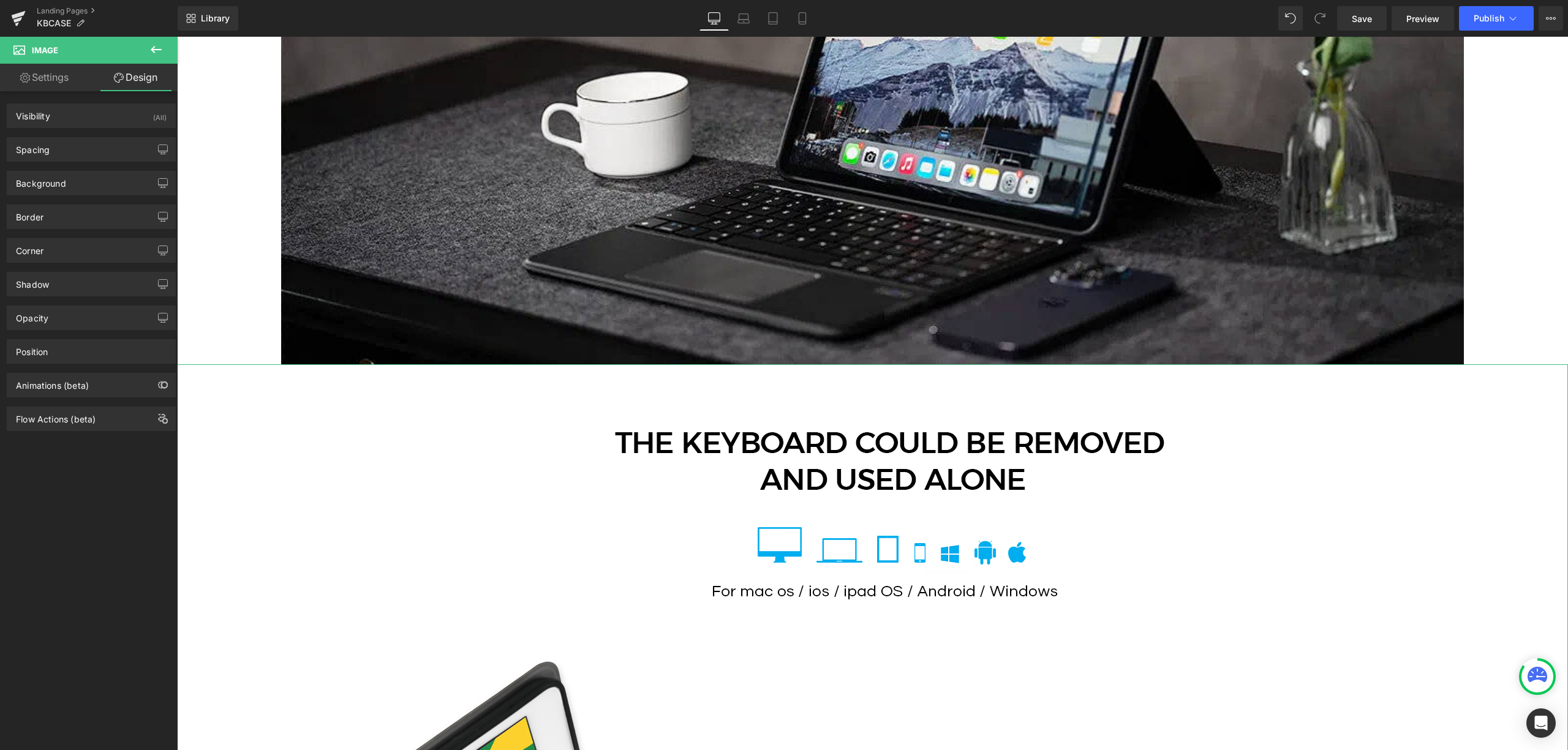
click at [101, 137] on div "Spacing [GEOGRAPHIC_DATA] 0px 0 0px 0 0px 0 0px 0 [GEOGRAPHIC_DATA] 0px 0 0px 0…" at bounding box center [91, 149] width 169 height 24
click at [99, 147] on div "Spacing" at bounding box center [91, 150] width 168 height 24
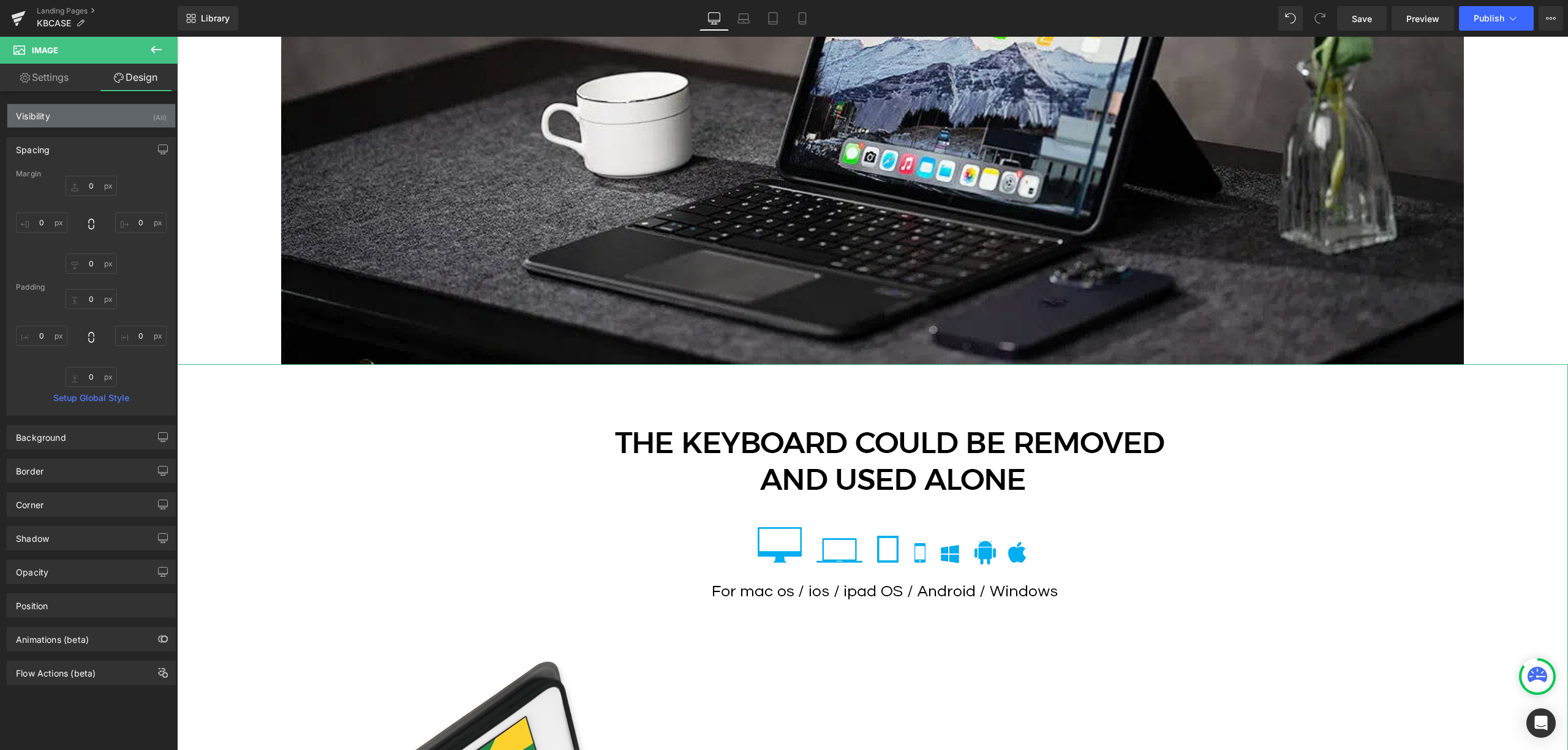
click at [99, 112] on div "Visibility (All)" at bounding box center [91, 116] width 168 height 24
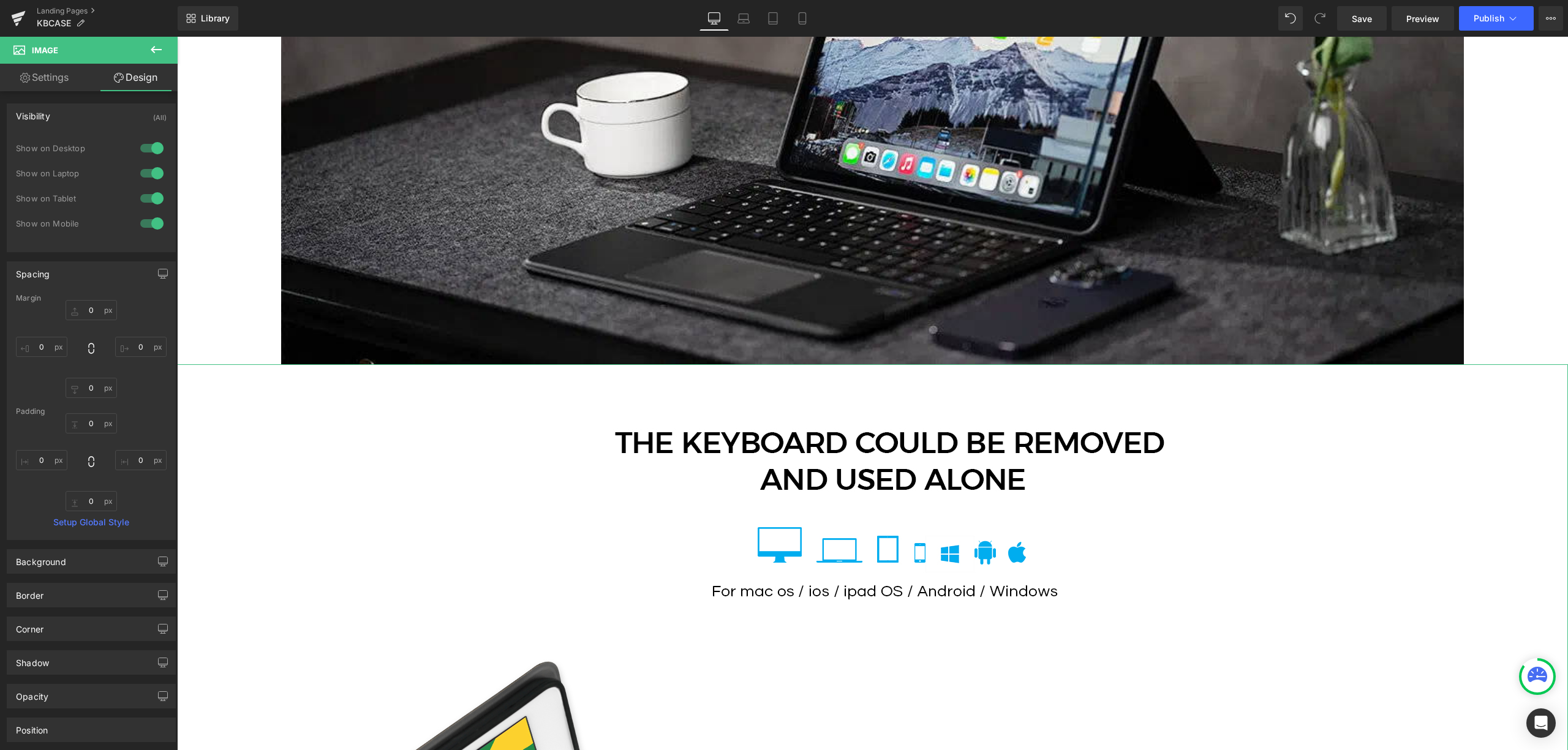
click at [99, 112] on div "Visibility (All)" at bounding box center [91, 116] width 168 height 24
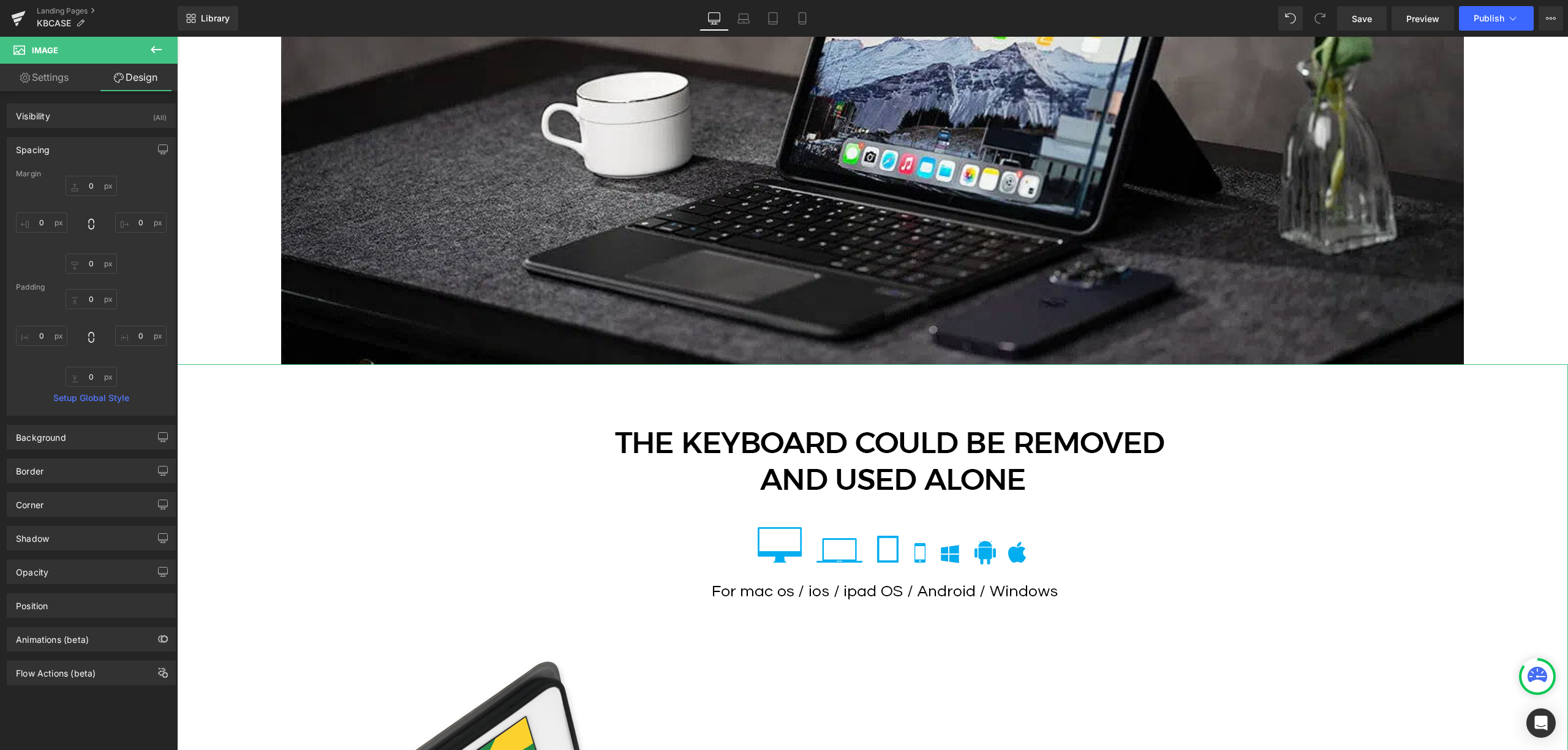
click at [72, 70] on link "Settings" at bounding box center [44, 78] width 89 height 28
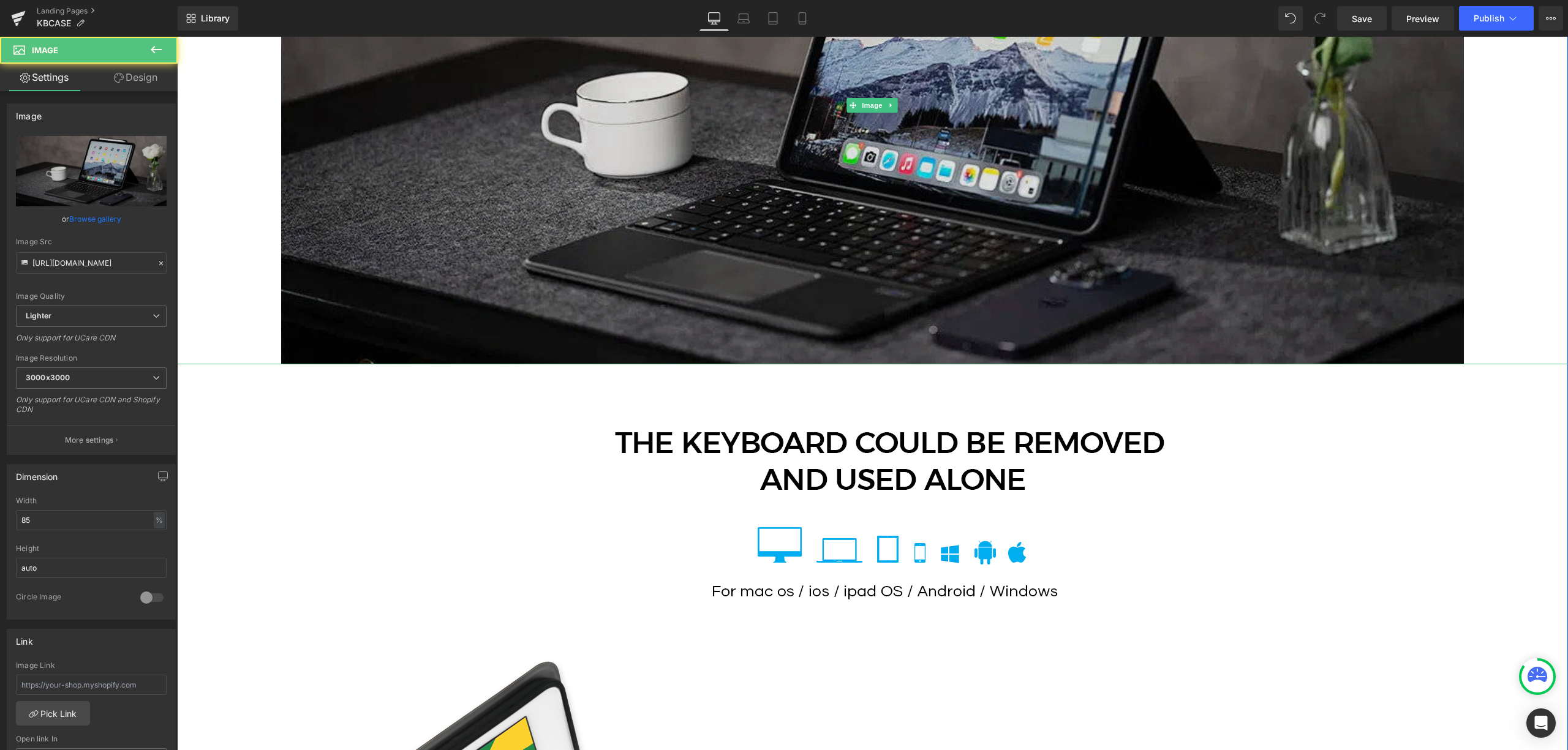
click at [586, 263] on img at bounding box center [872, 106] width 1182 height 517
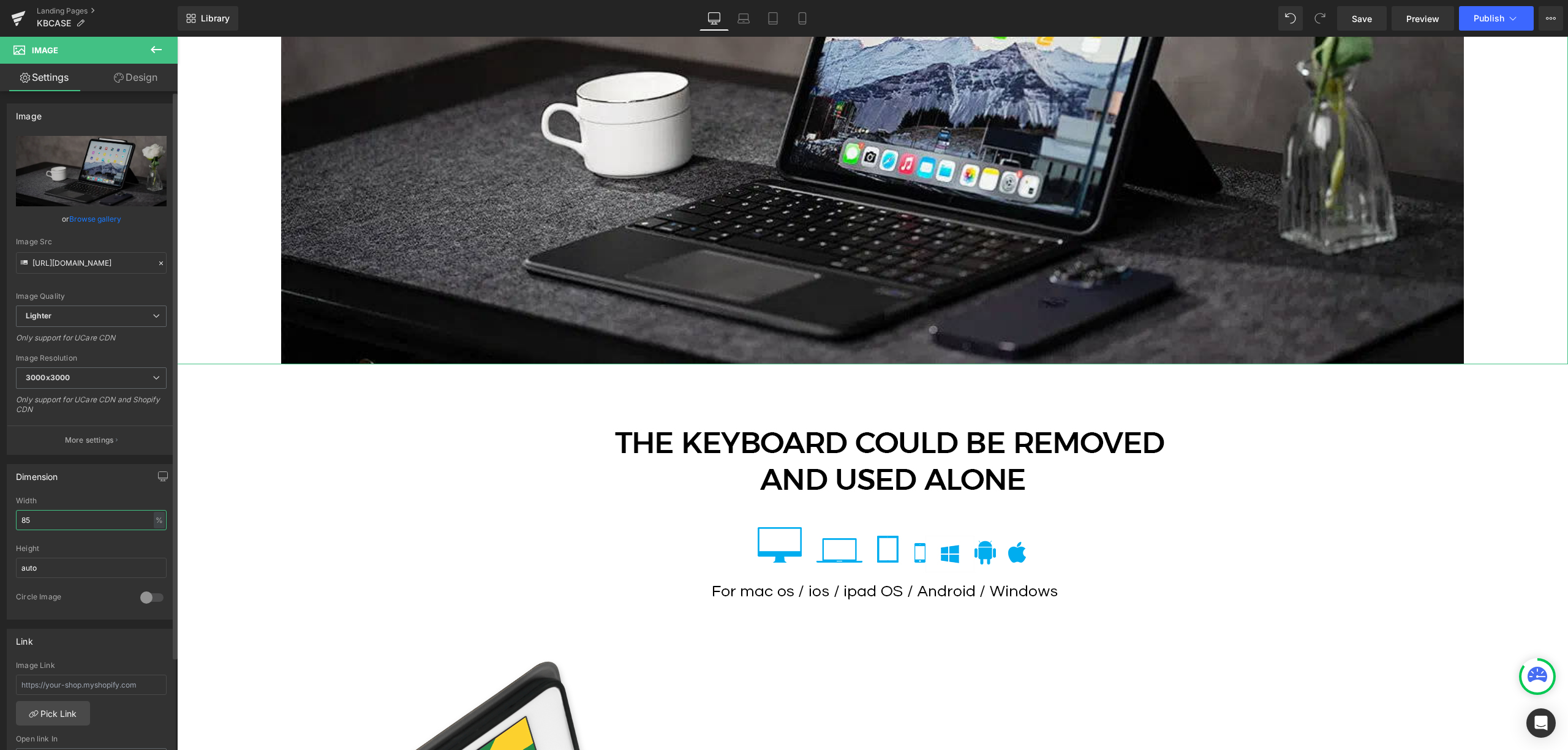
drag, startPoint x: 98, startPoint y: 527, endPoint x: 17, endPoint y: 527, distance: 81.0
click at [17, 527] on input "85" at bounding box center [91, 520] width 151 height 21
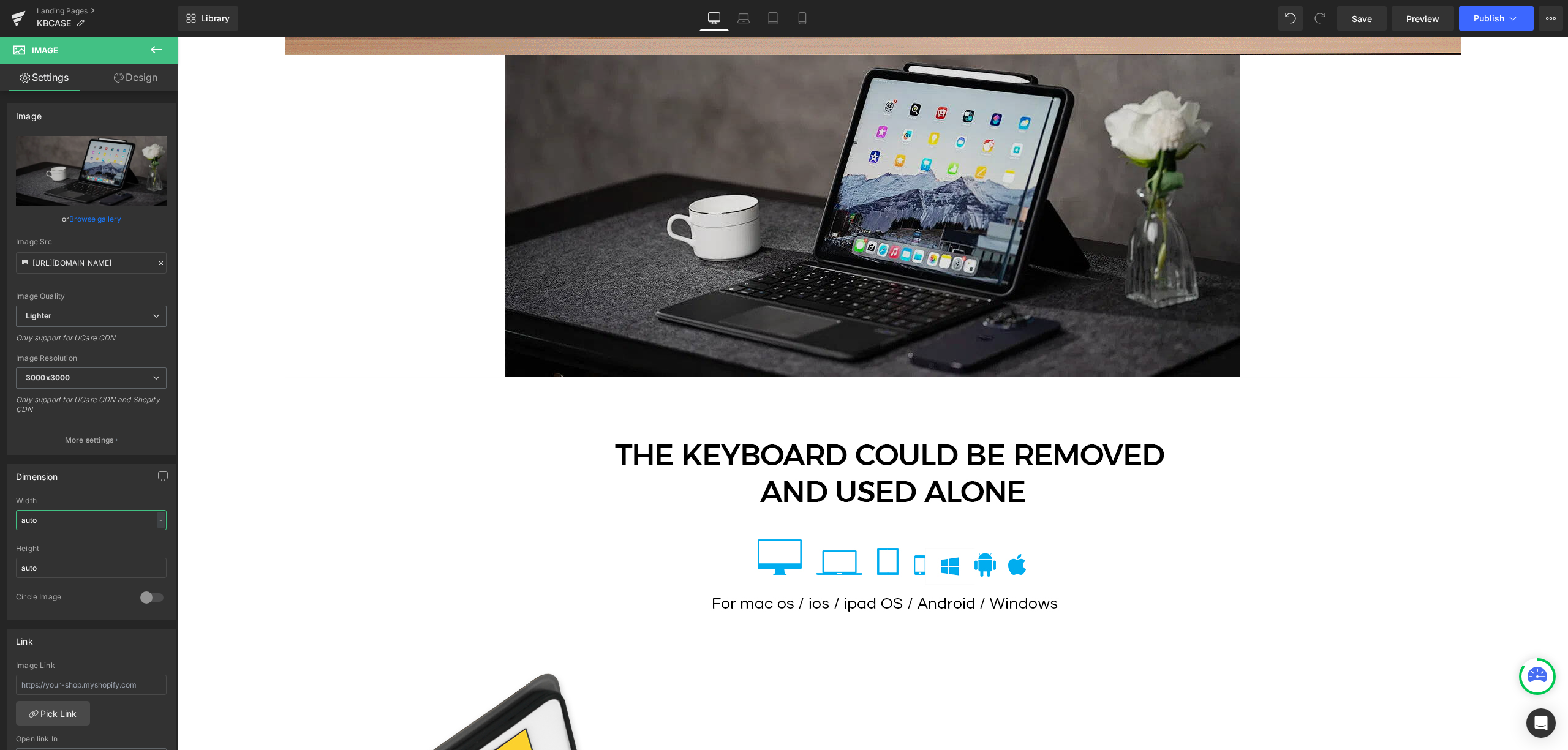
scroll to position [2368, 0]
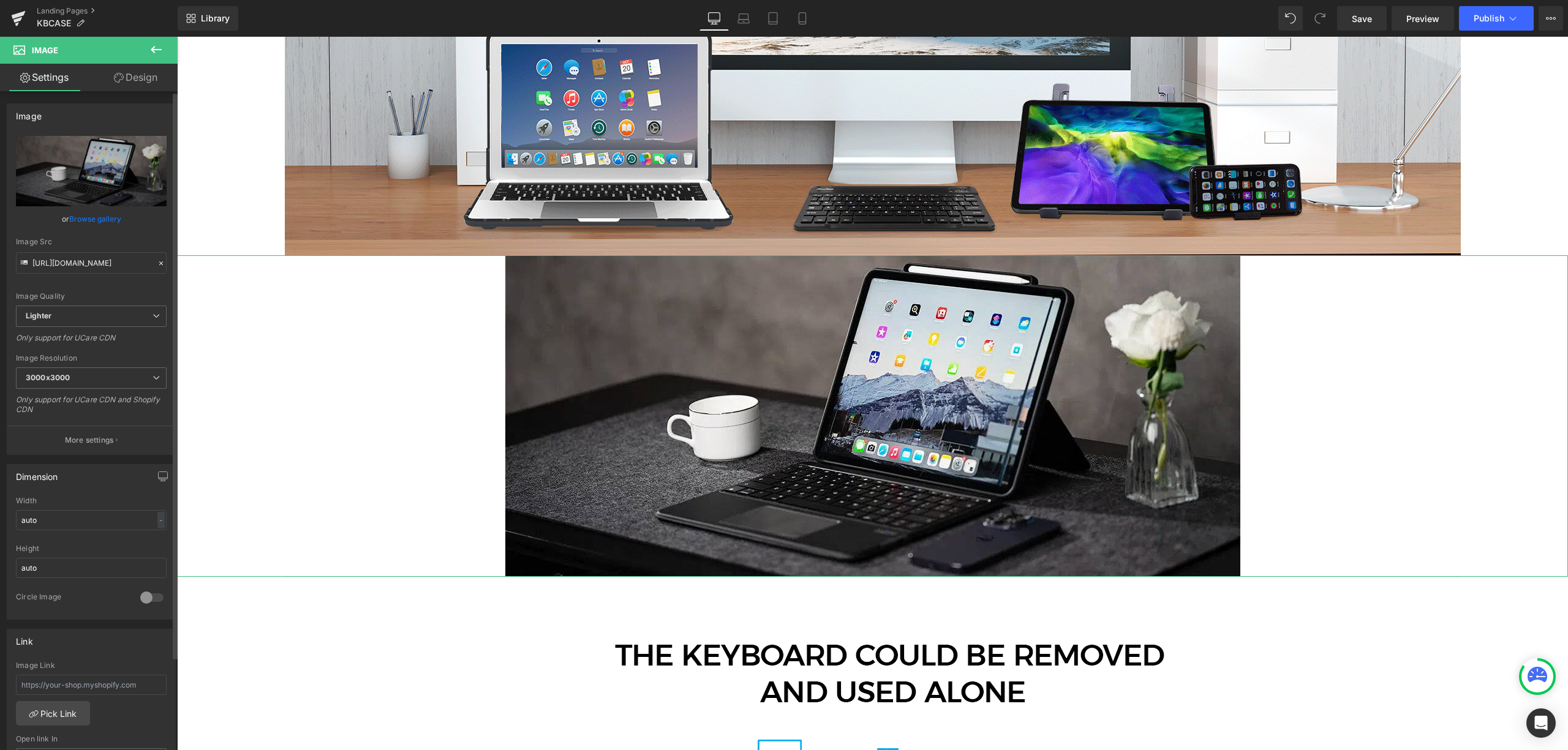
click at [121, 501] on div "Width" at bounding box center [91, 501] width 151 height 9
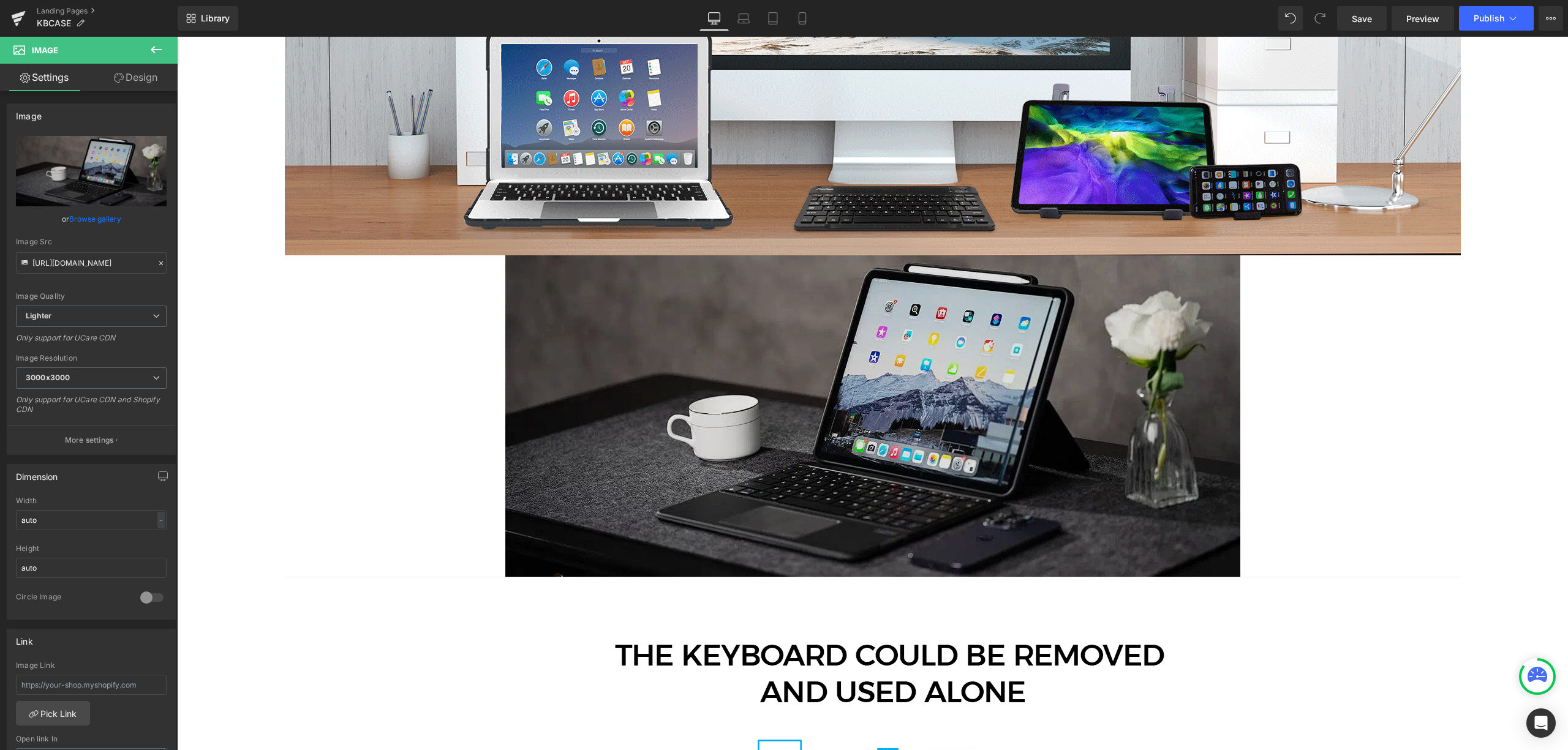
click at [801, 441] on img at bounding box center [873, 417] width 735 height 322
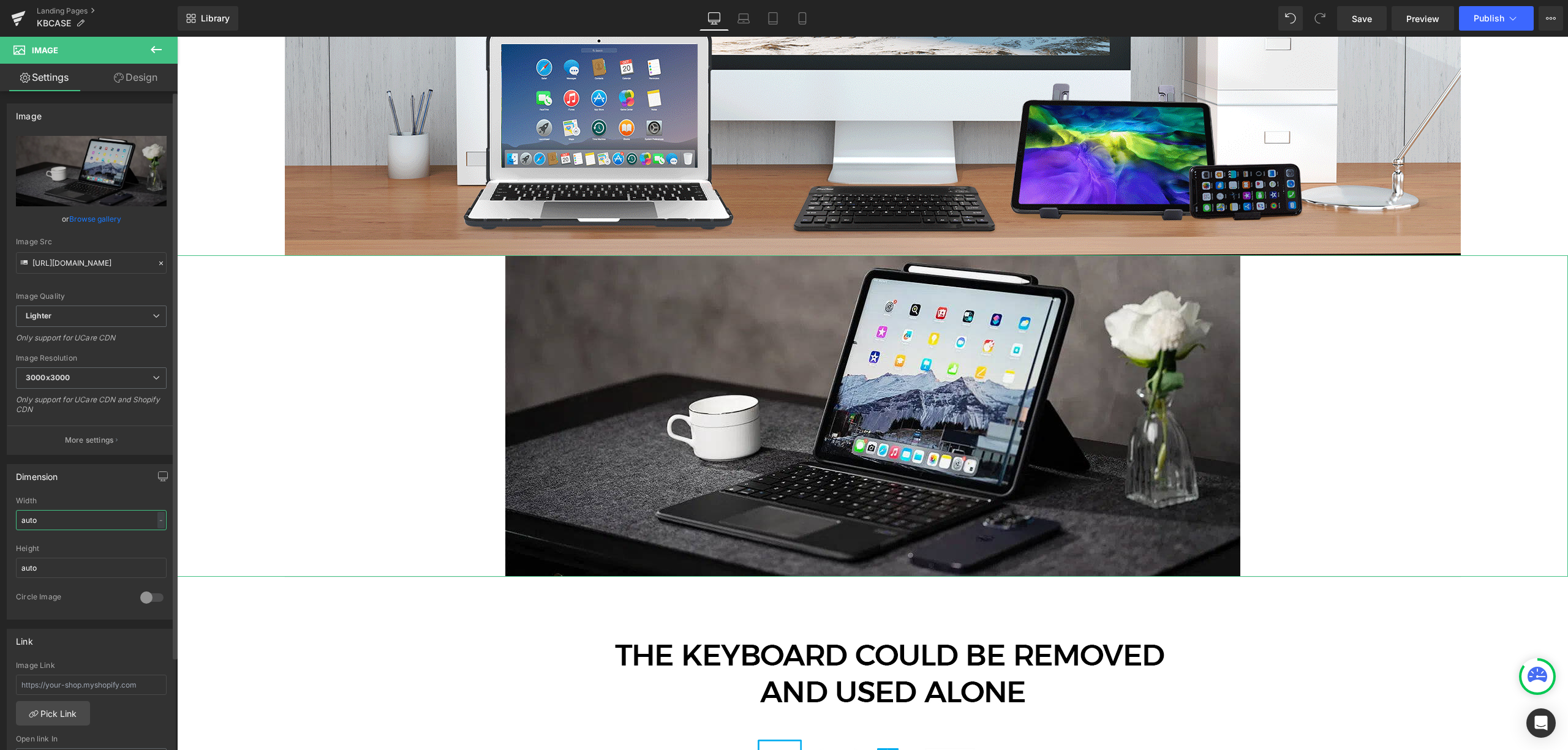
click at [43, 517] on input "auto" at bounding box center [91, 520] width 151 height 21
click at [57, 552] on div "Height" at bounding box center [91, 549] width 151 height 9
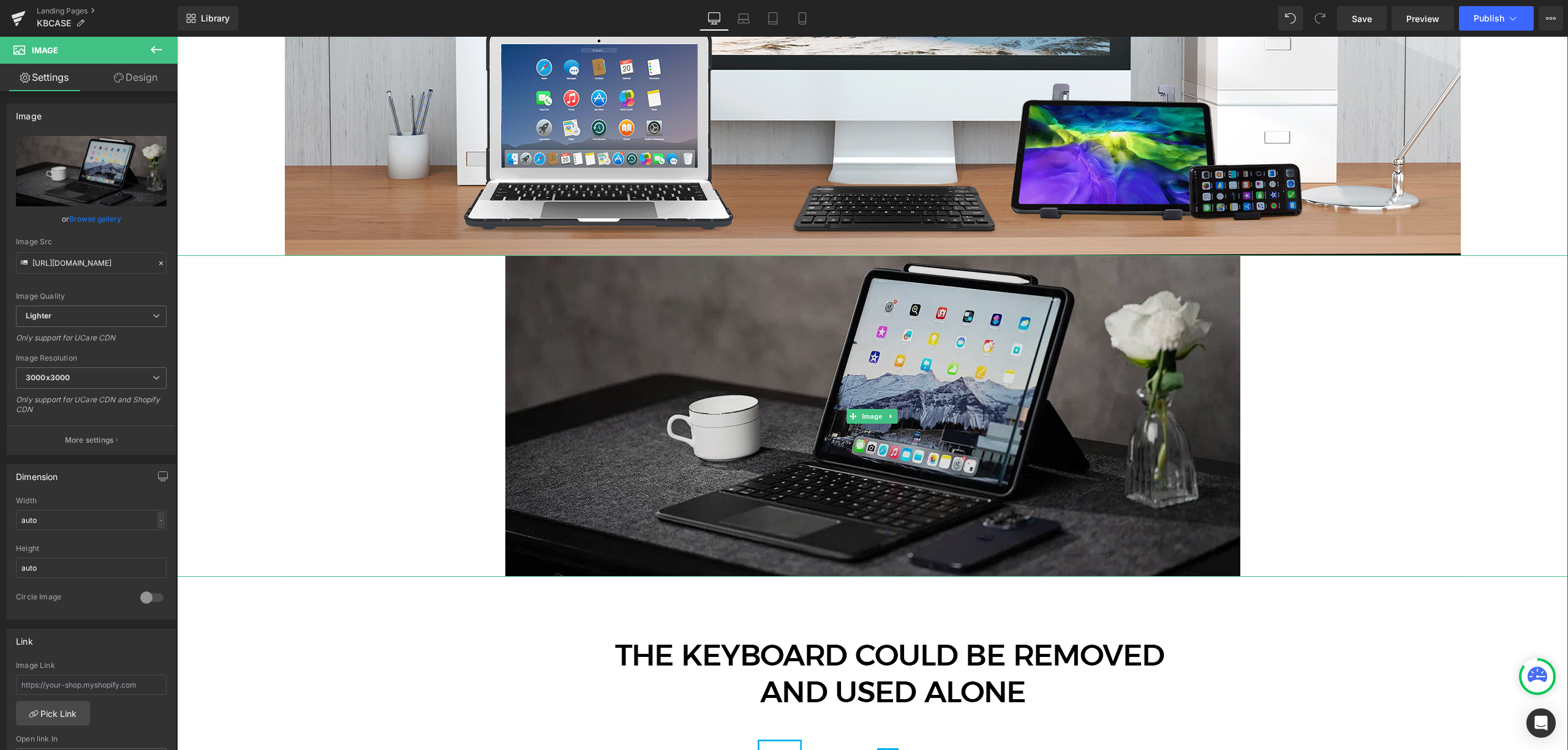
click at [544, 397] on img at bounding box center [873, 417] width 735 height 322
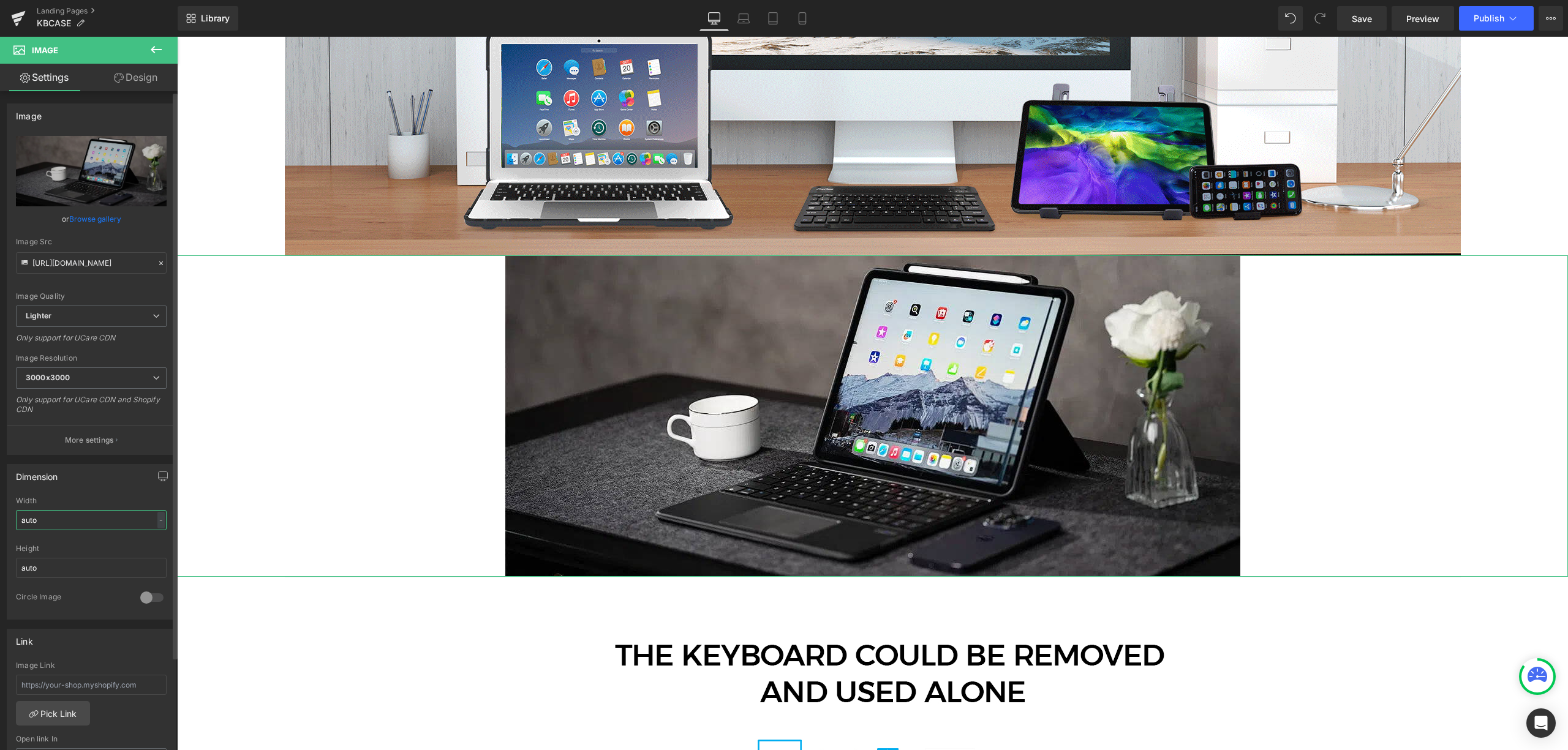
click at [20, 528] on input "auto" at bounding box center [91, 520] width 151 height 21
click at [0, 533] on html "Image You are previewing how the will restyle your page. You can not edit Eleme…" at bounding box center [784, 375] width 1568 height 750
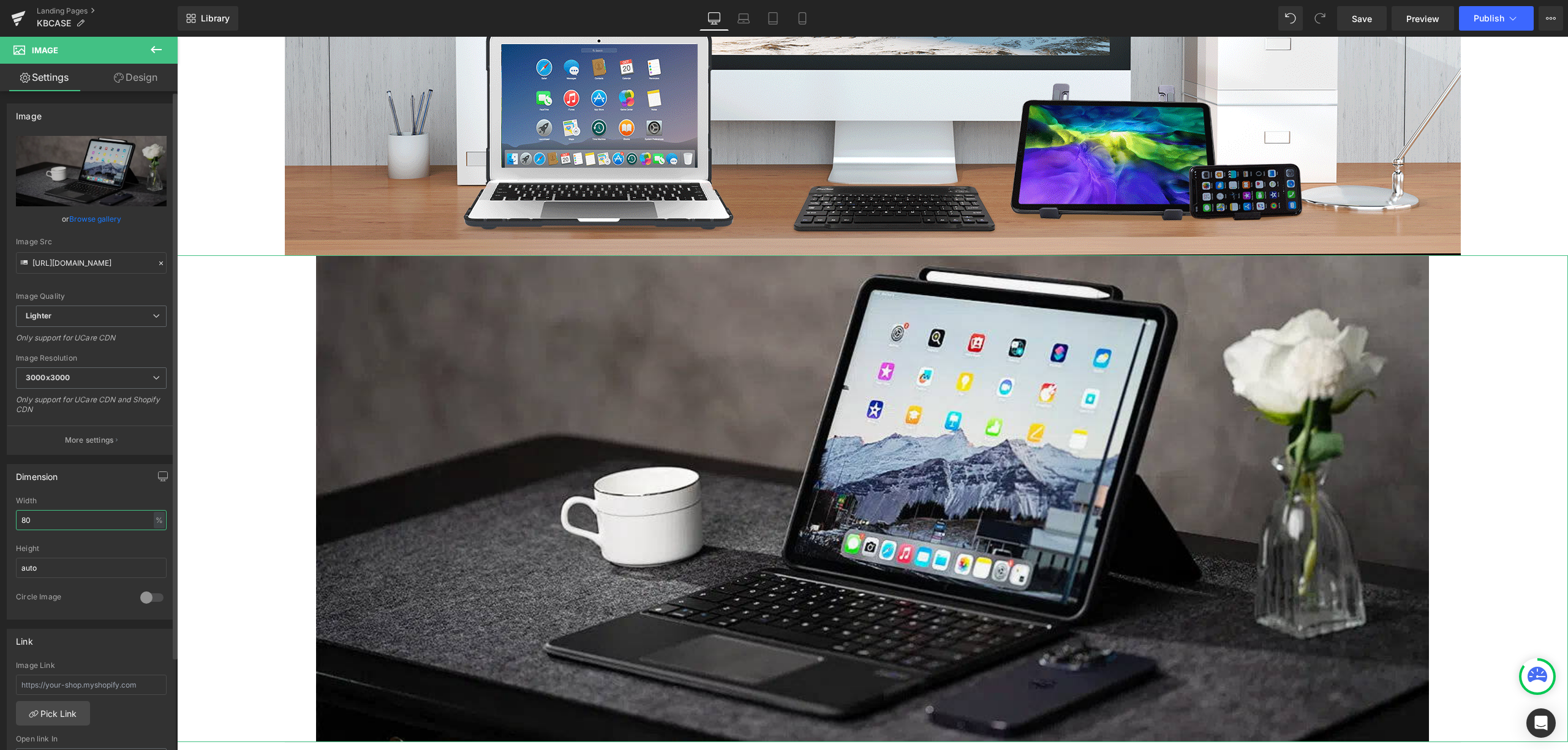
click at [68, 517] on input "80" at bounding box center [91, 520] width 151 height 21
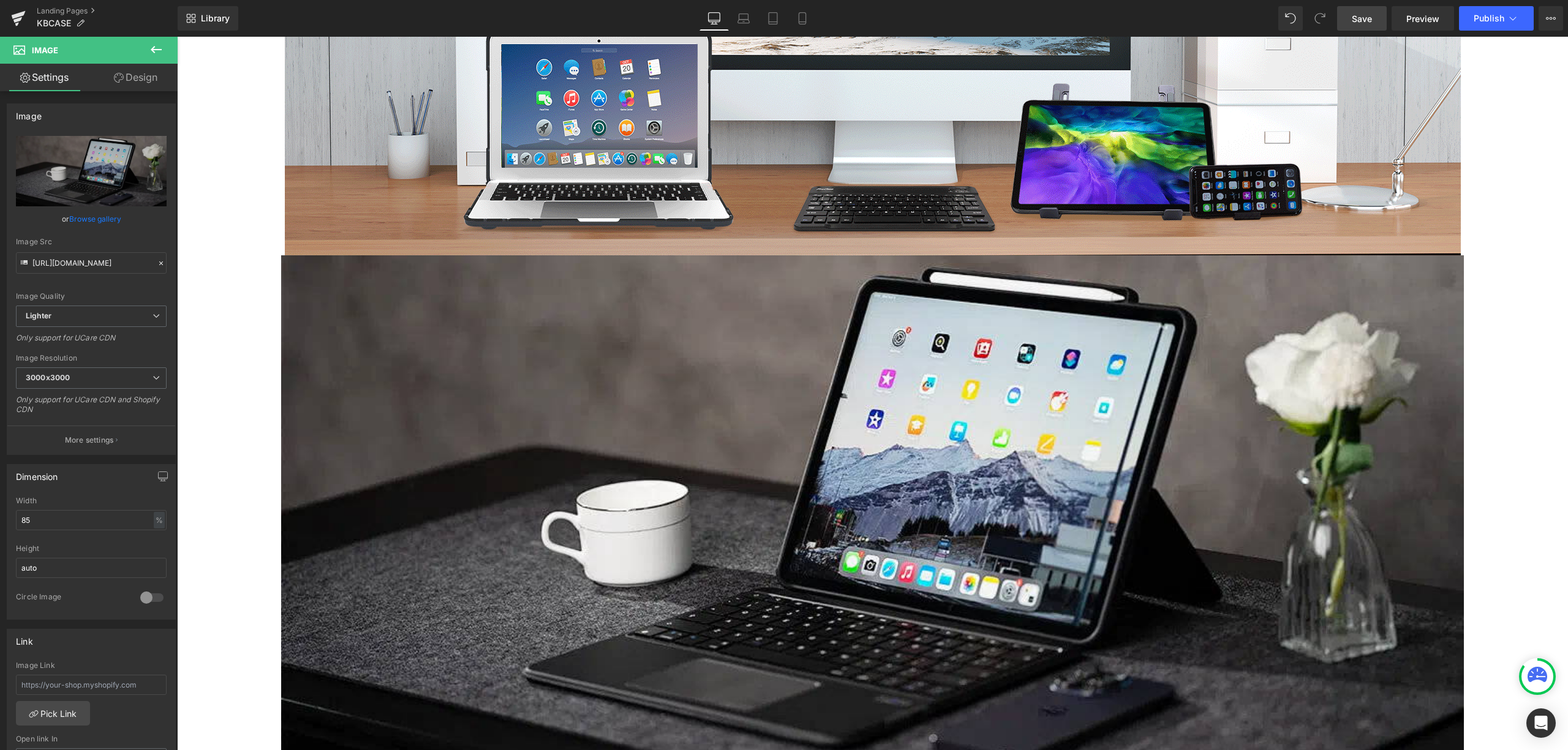
click at [1378, 16] on link "Save" at bounding box center [1362, 18] width 50 height 24
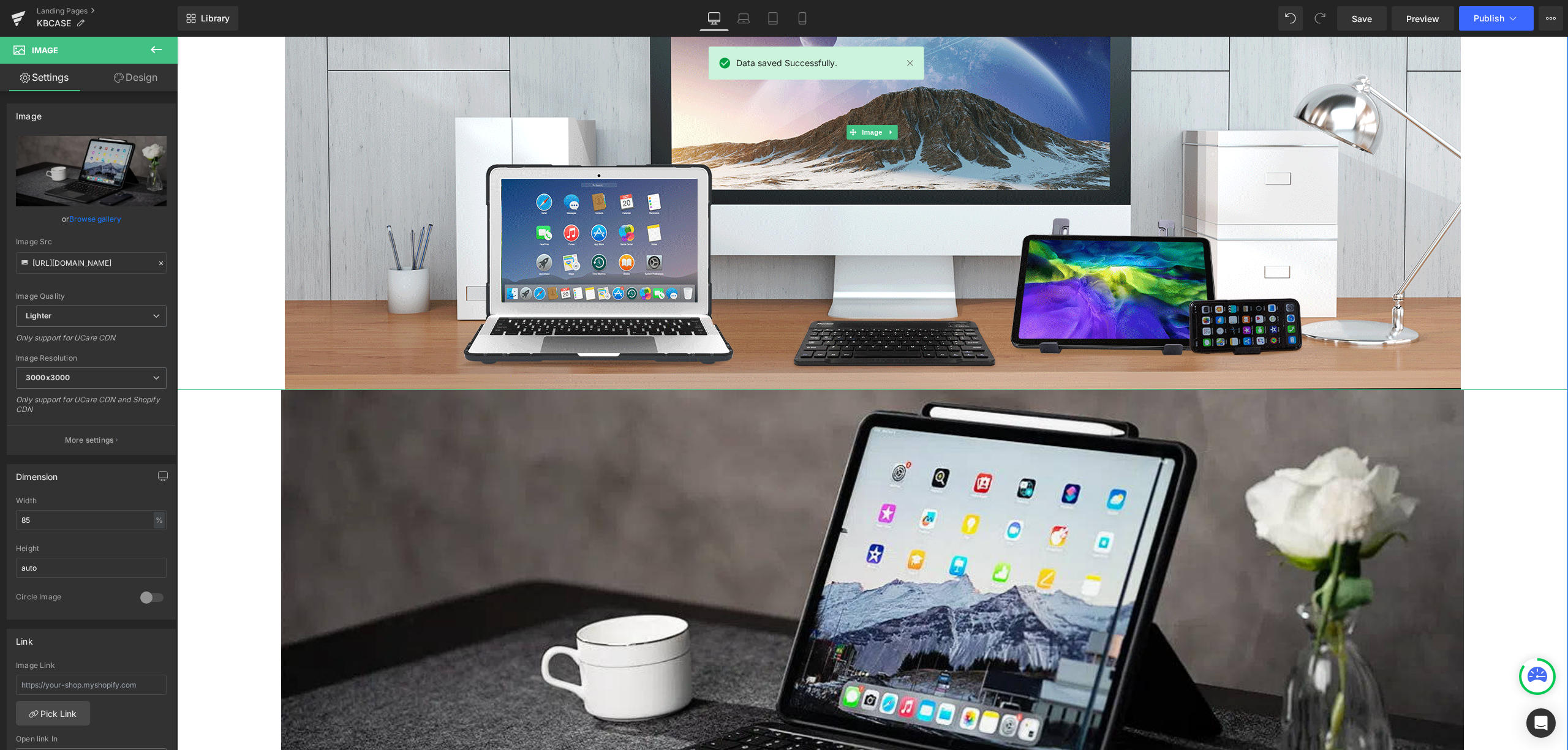
scroll to position [2204, 0]
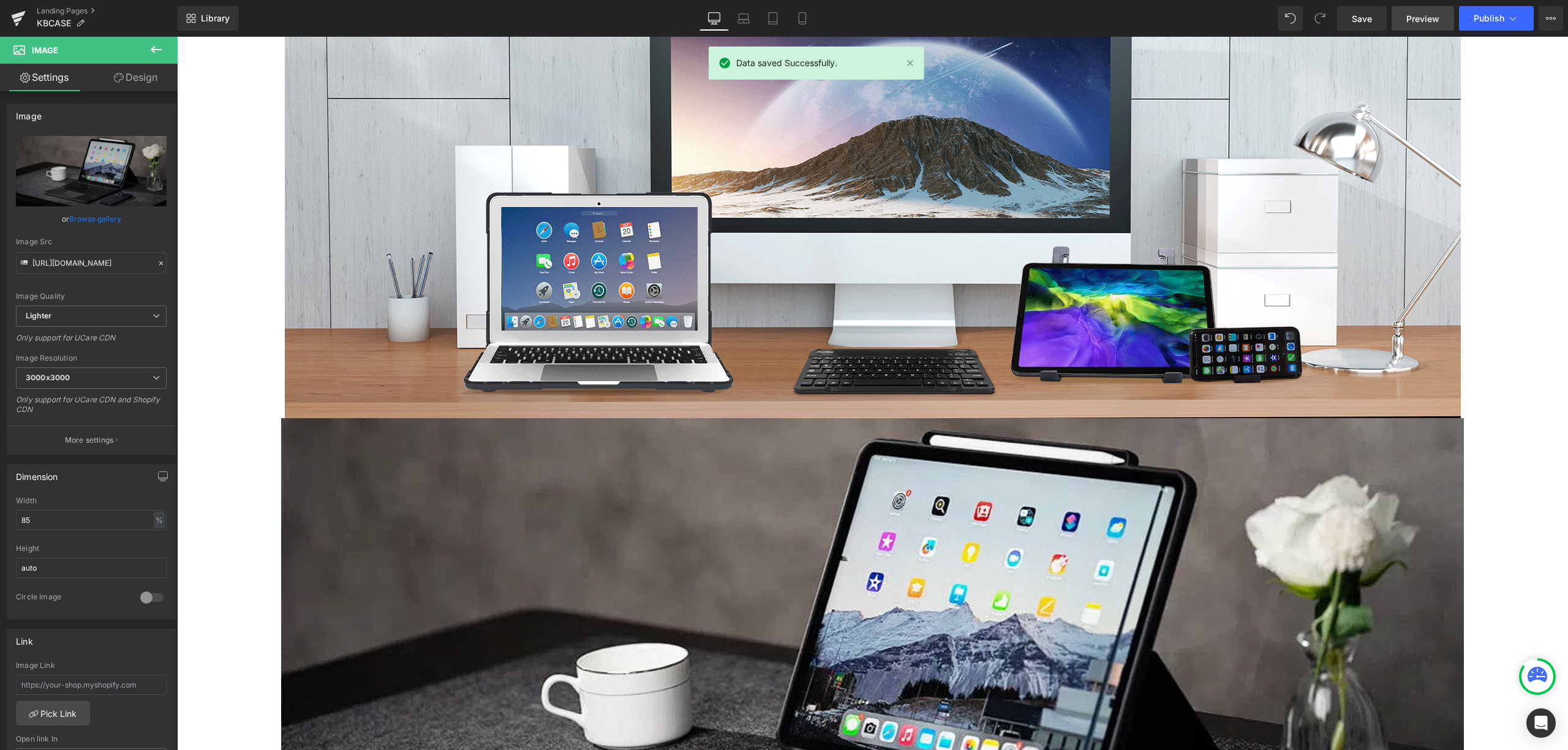
click at [1402, 15] on link "Preview" at bounding box center [1423, 18] width 62 height 24
click at [24, 530] on input "85" at bounding box center [91, 520] width 151 height 21
click at [22, 530] on input "85" at bounding box center [91, 520] width 151 height 21
drag, startPoint x: 40, startPoint y: 522, endPoint x: -48, endPoint y: 547, distance: 91.5
click at [0, 547] on html "Image You are previewing how the will restyle your page. You can not edit Eleme…" at bounding box center [784, 375] width 1568 height 750
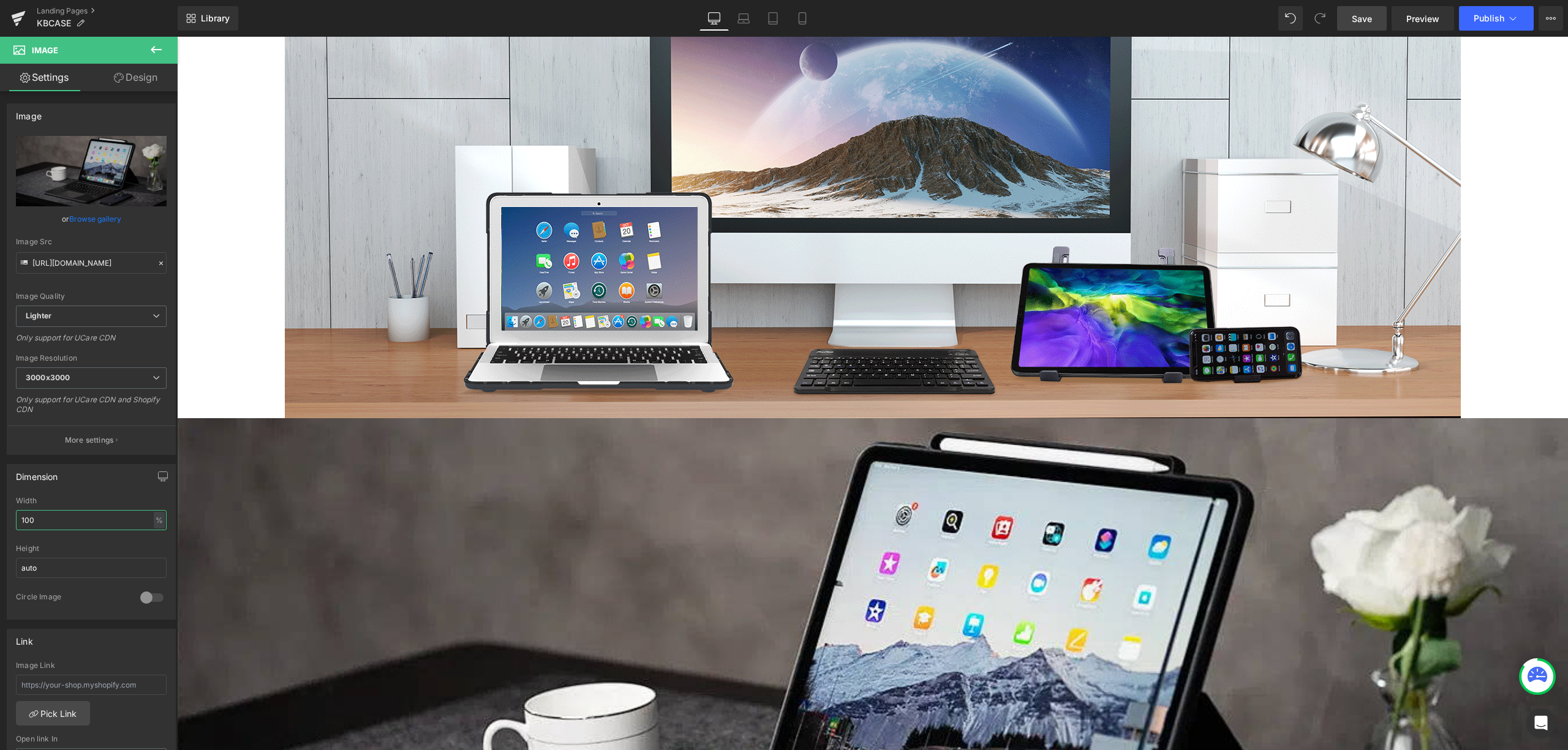
type input "100"
click at [1363, 24] on span "Save" at bounding box center [1362, 19] width 21 height 13
click at [1417, 12] on span "Preview" at bounding box center [1423, 19] width 33 height 13
click at [82, 158] on link "Replace Image" at bounding box center [91, 171] width 151 height 71
type input "C:\fakepath\1111.png"
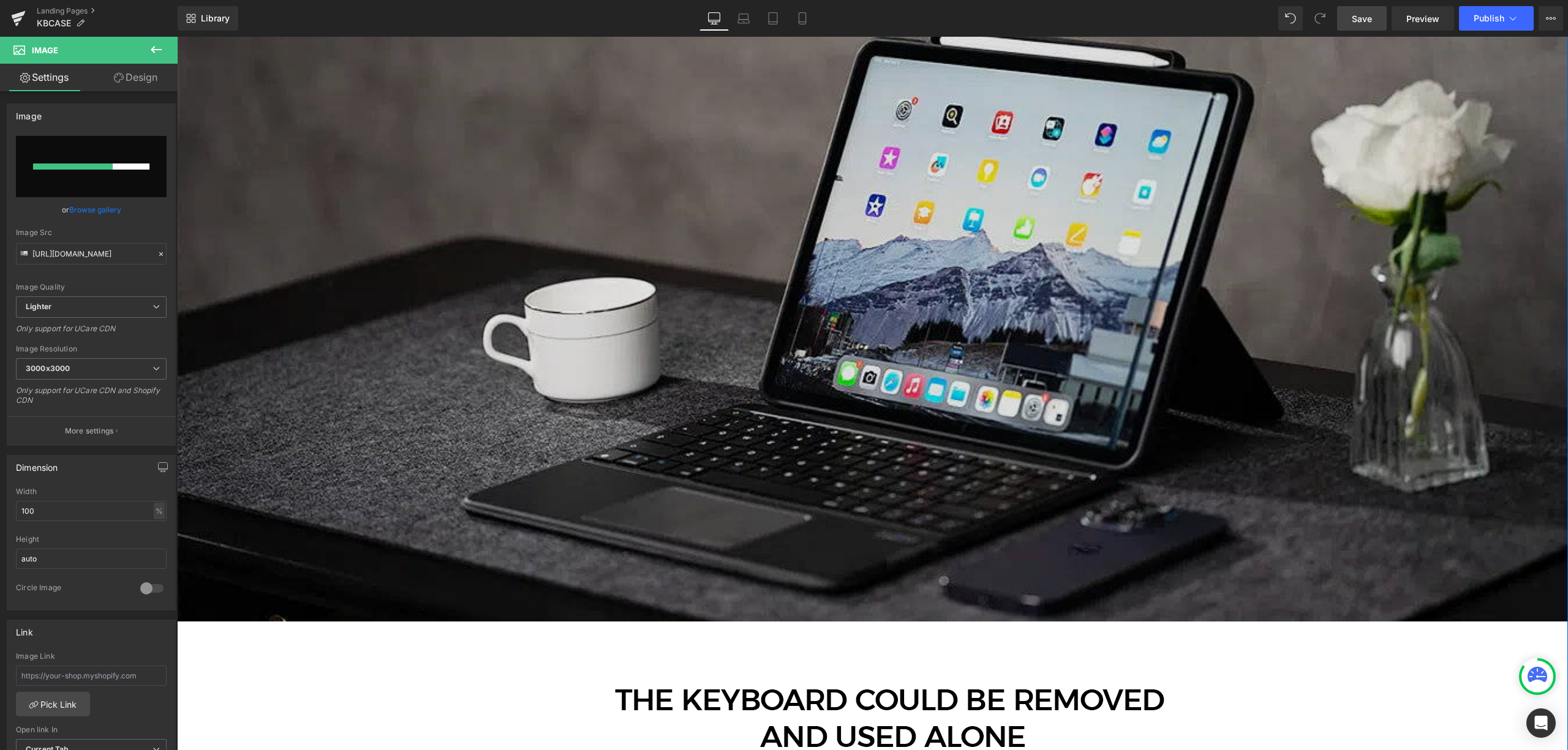
scroll to position [2613, 0]
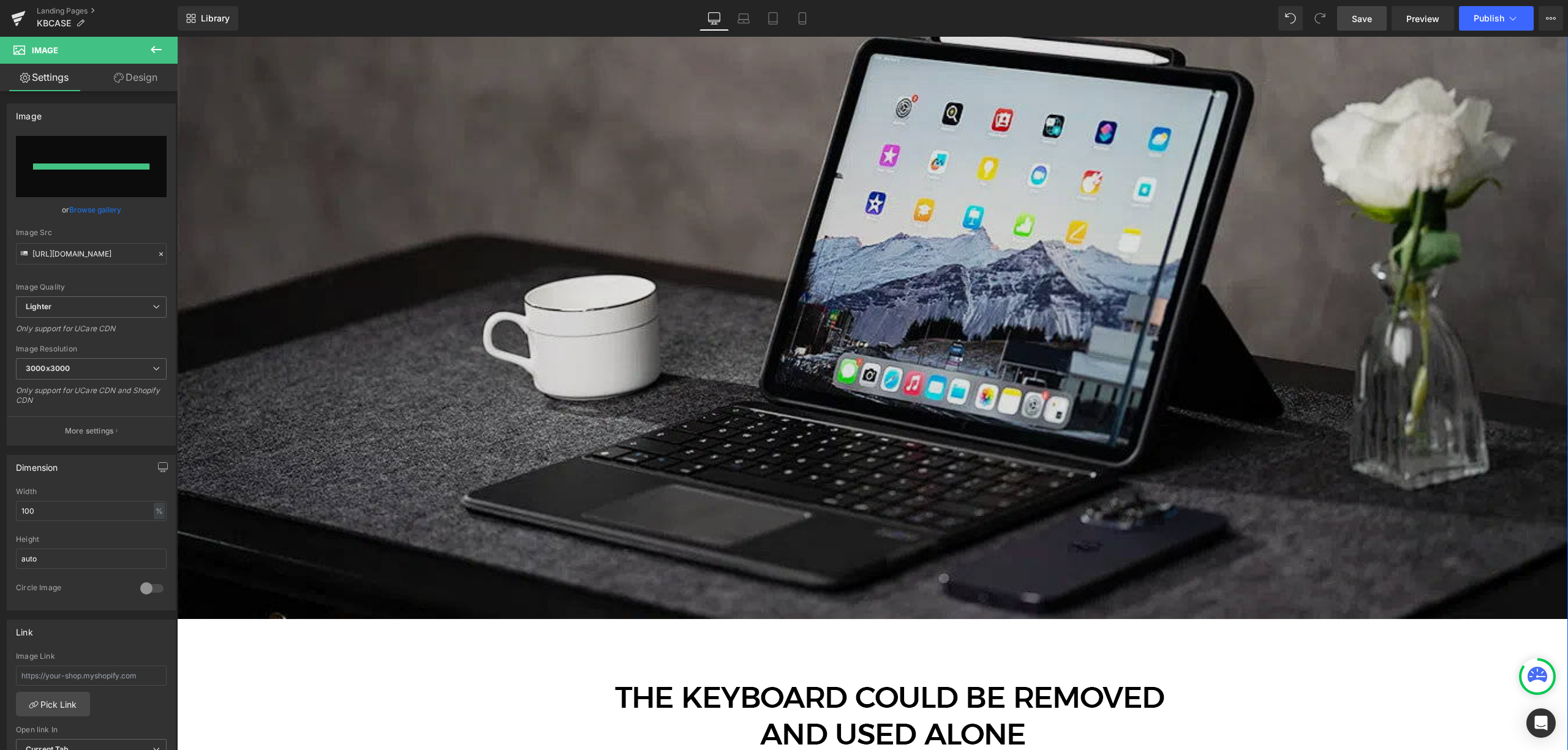
type input "[URL][DOMAIN_NAME]"
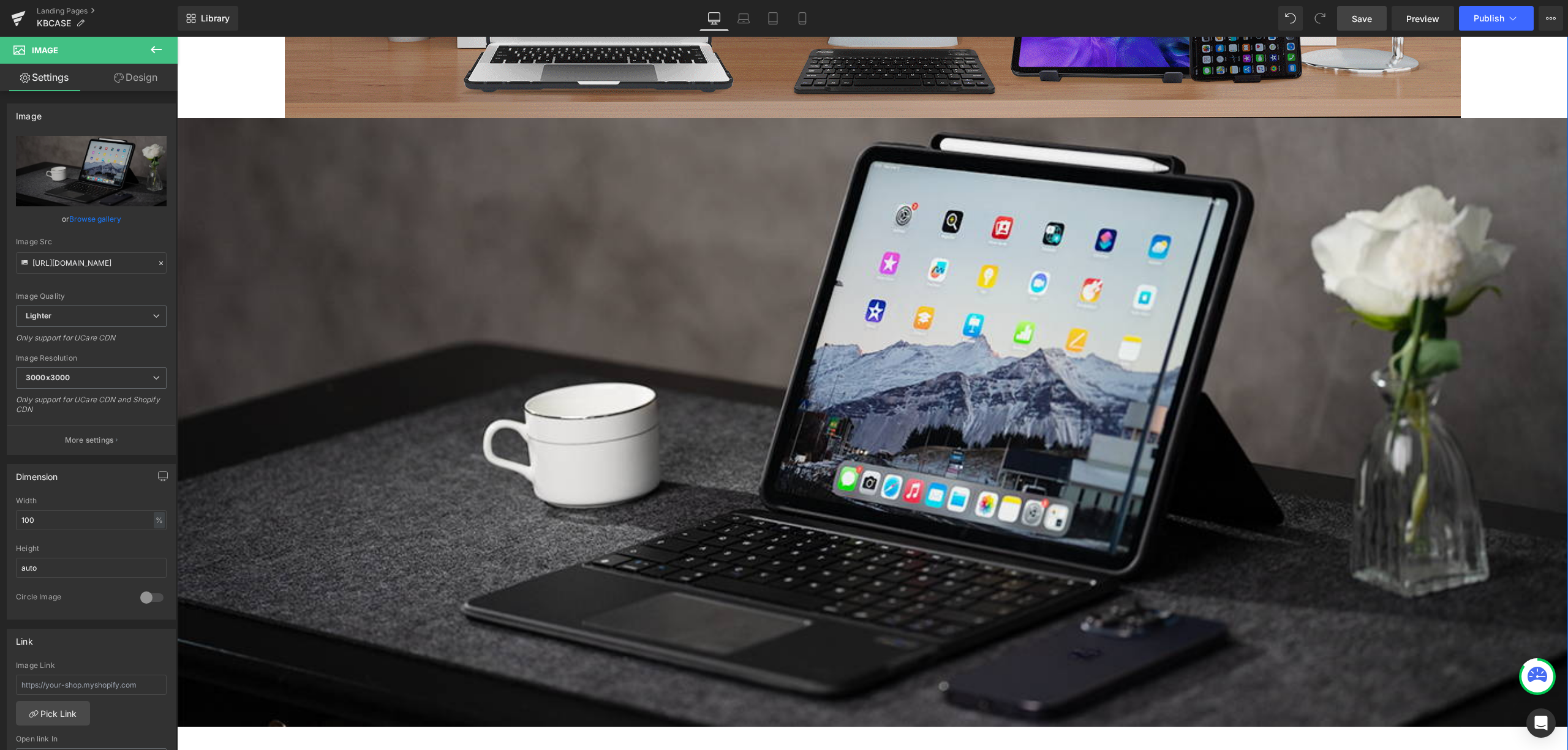
scroll to position [2531, 0]
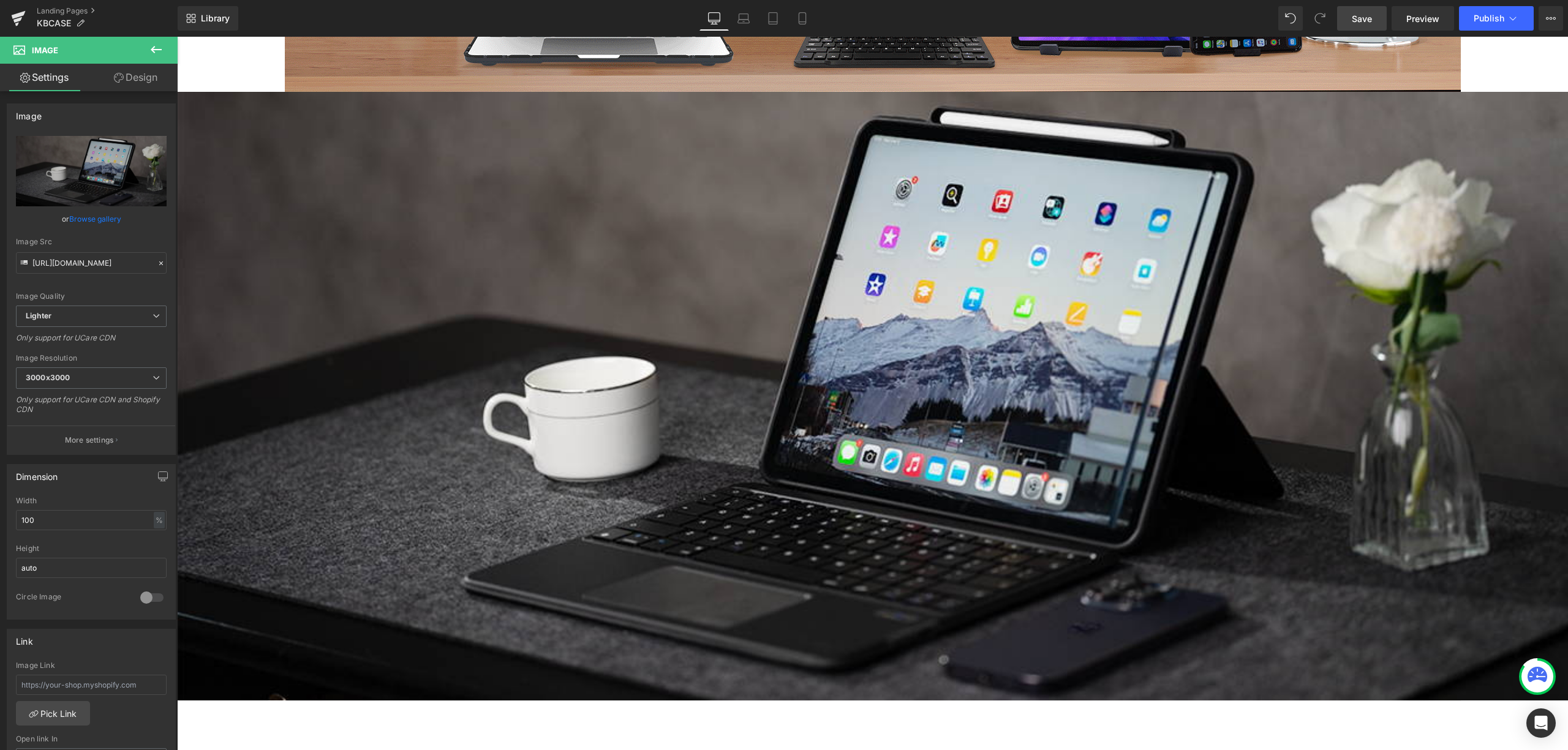
click at [1368, 15] on span "Save" at bounding box center [1362, 19] width 21 height 13
click at [1409, 20] on span "Preview" at bounding box center [1423, 19] width 33 height 13
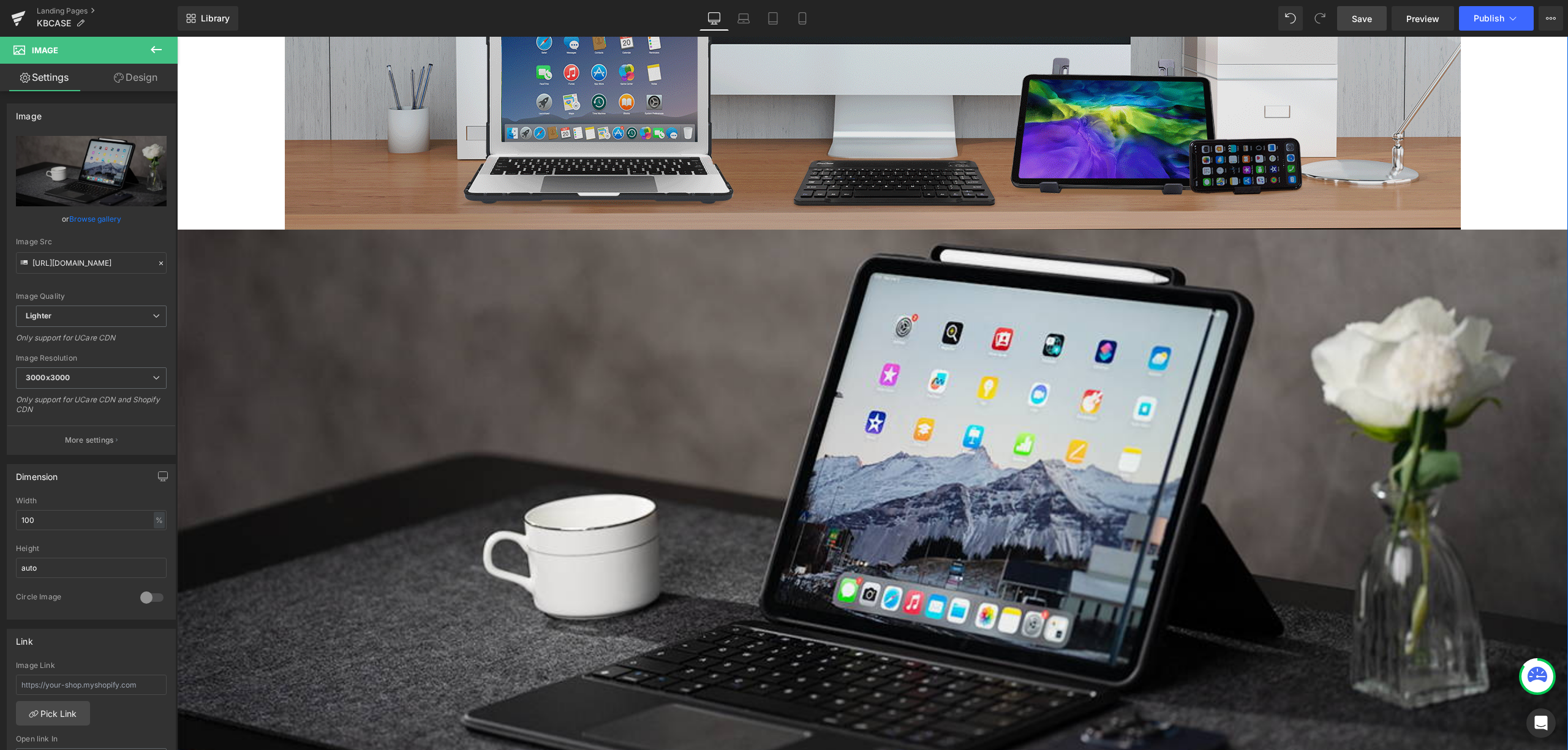
scroll to position [2204, 0]
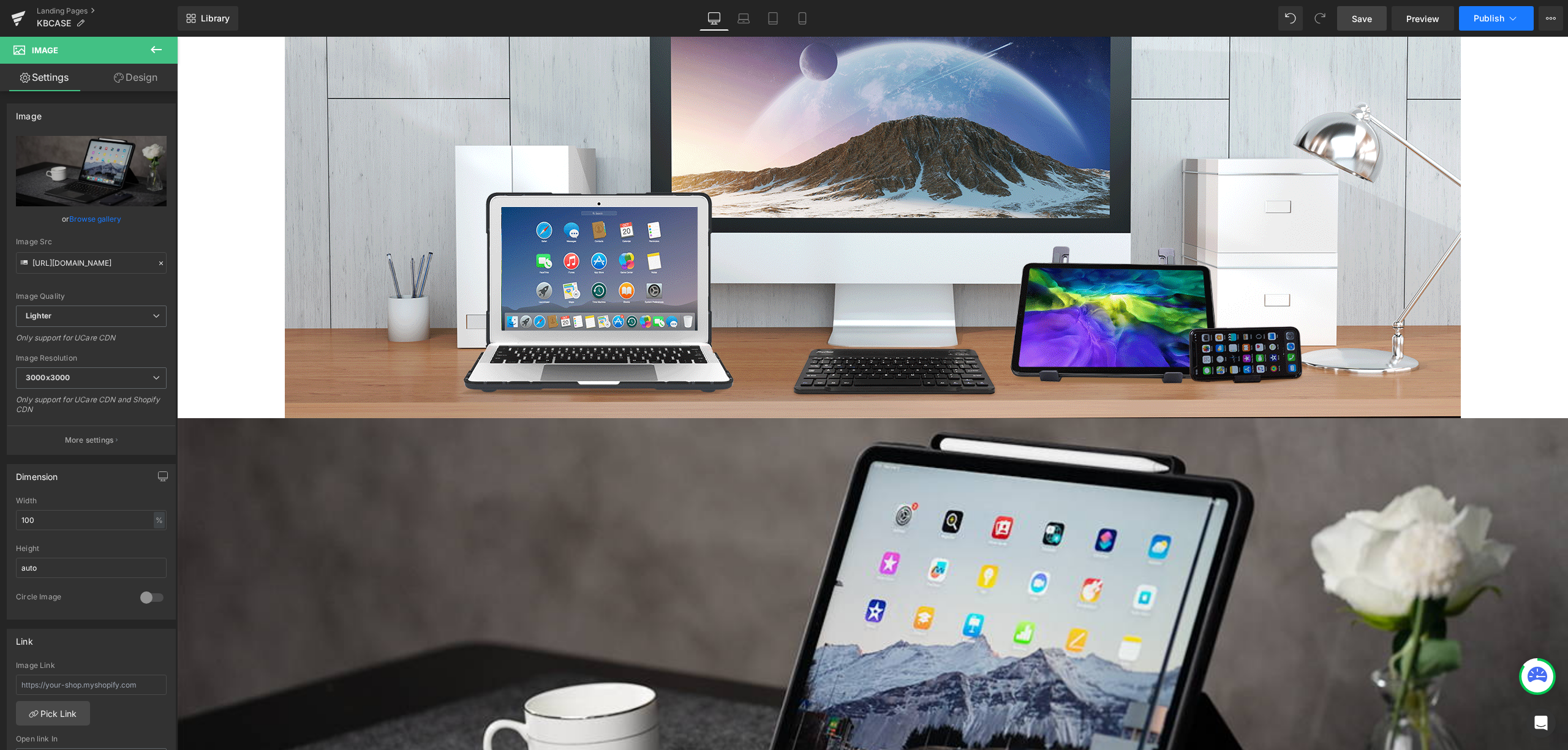
drag, startPoint x: 1476, startPoint y: 23, endPoint x: 1463, endPoint y: 27, distance: 13.6
click at [1463, 27] on button "Publish" at bounding box center [1497, 18] width 75 height 24
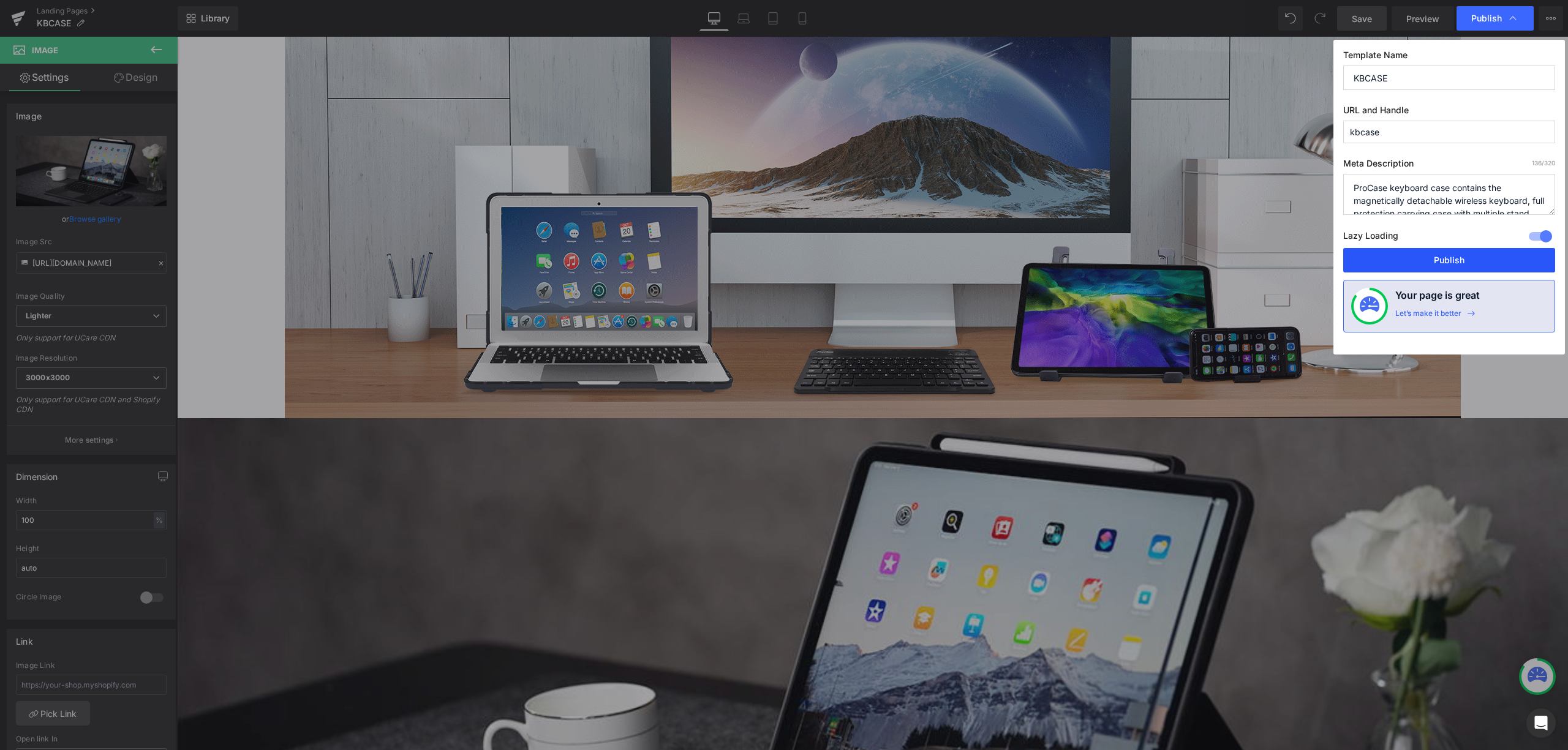
drag, startPoint x: 1454, startPoint y: 267, endPoint x: 1275, endPoint y: 230, distance: 182.8
click at [1452, 267] on button "Publish" at bounding box center [1449, 260] width 212 height 24
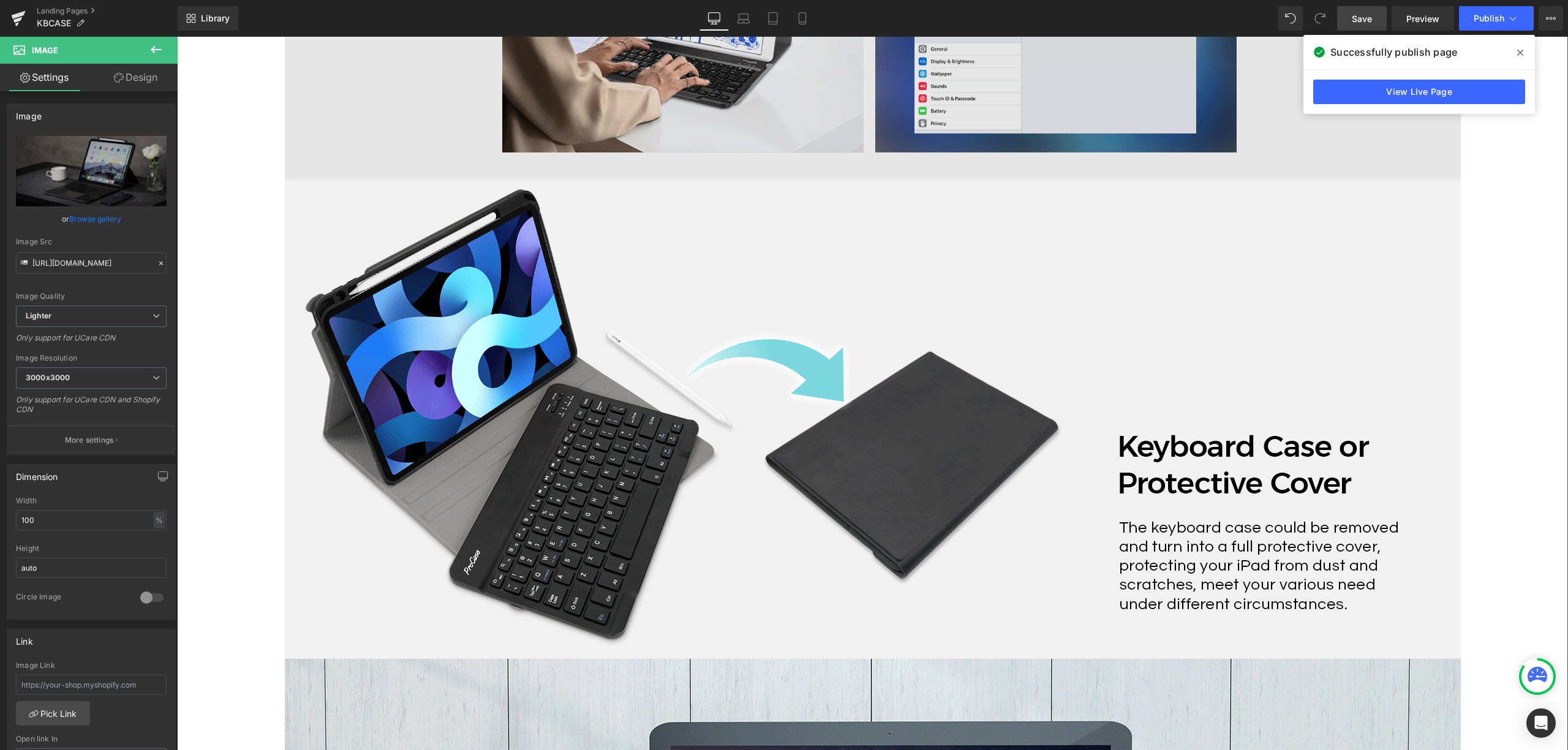
scroll to position [1225, 0]
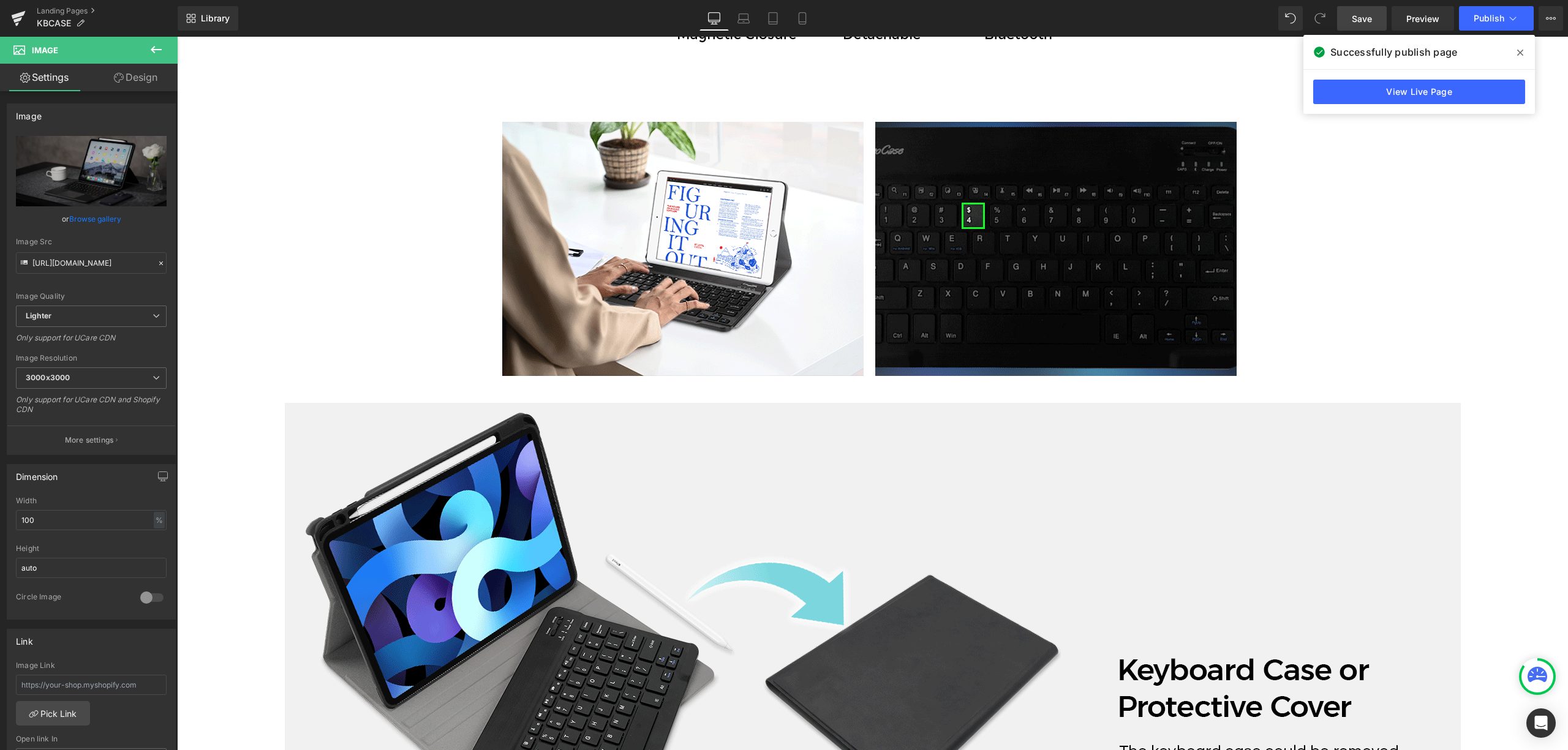
click at [1524, 54] on span at bounding box center [1520, 52] width 20 height 20
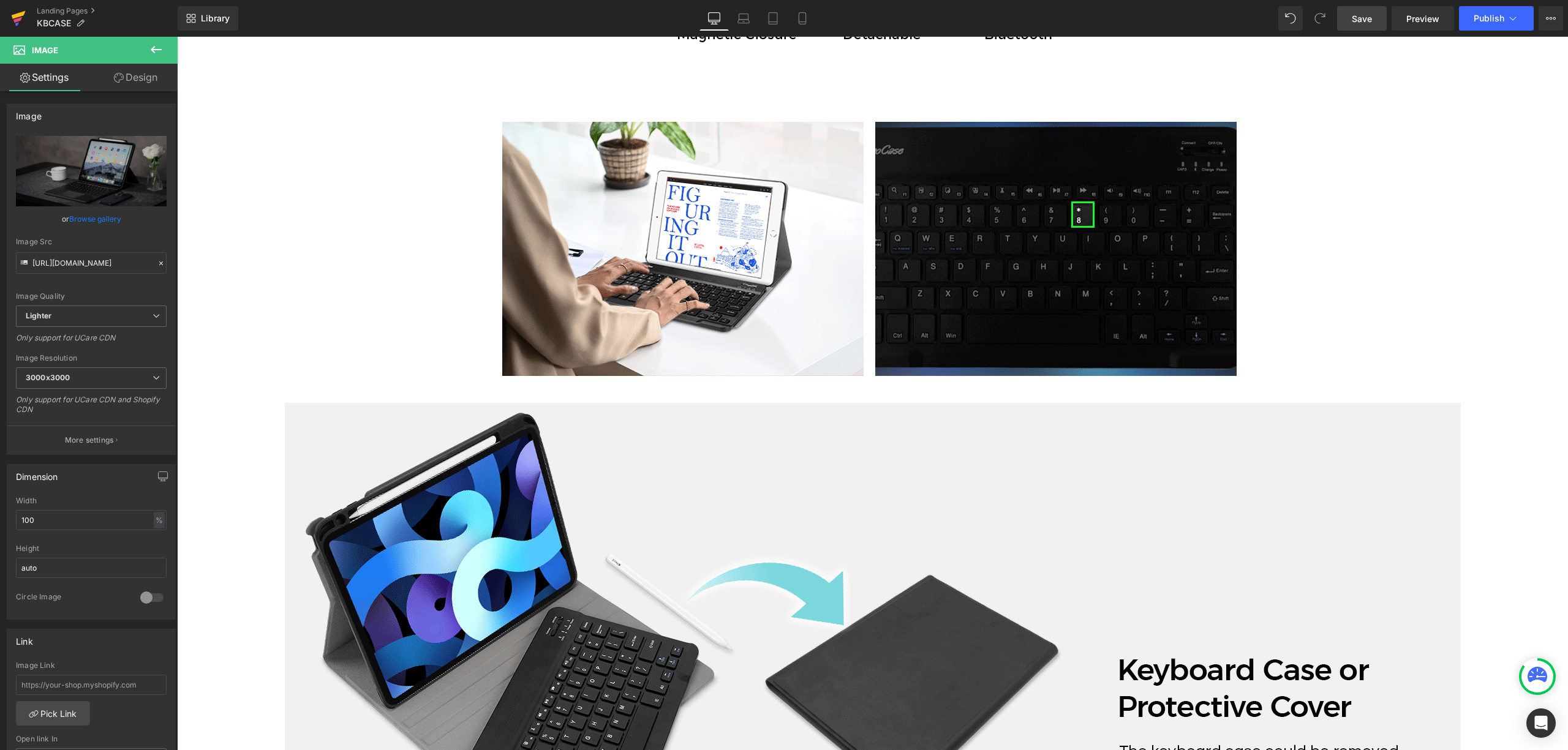
click at [28, 16] on link at bounding box center [18, 18] width 37 height 37
